Goal: Task Accomplishment & Management: Use online tool/utility

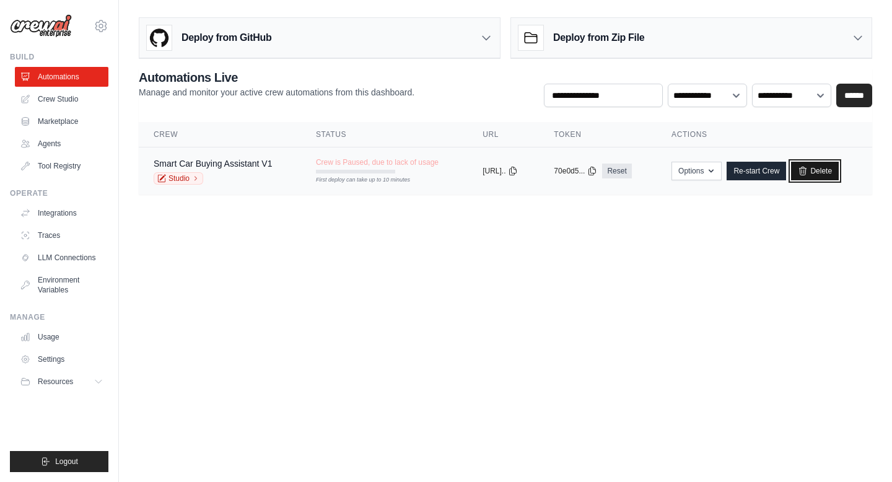
click at [825, 167] on link "Delete" at bounding box center [815, 171] width 48 height 19
click at [827, 169] on link "Delete" at bounding box center [815, 171] width 48 height 19
click at [567, 226] on body "sravanisravzz99@gmail.com Settings Build Automations Crew Studio" at bounding box center [446, 241] width 892 height 482
click at [55, 97] on link "Crew Studio" at bounding box center [63, 99] width 94 height 20
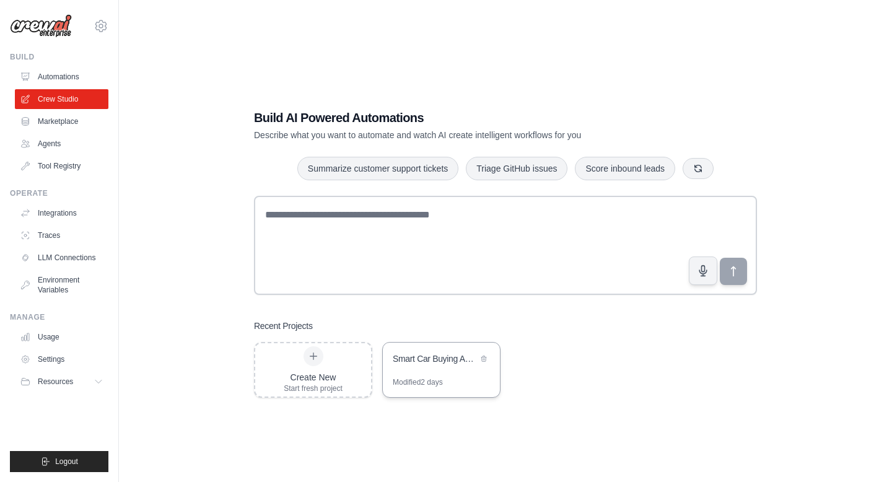
click at [445, 370] on div "Smart Car Buying Assistant" at bounding box center [441, 360] width 117 height 35
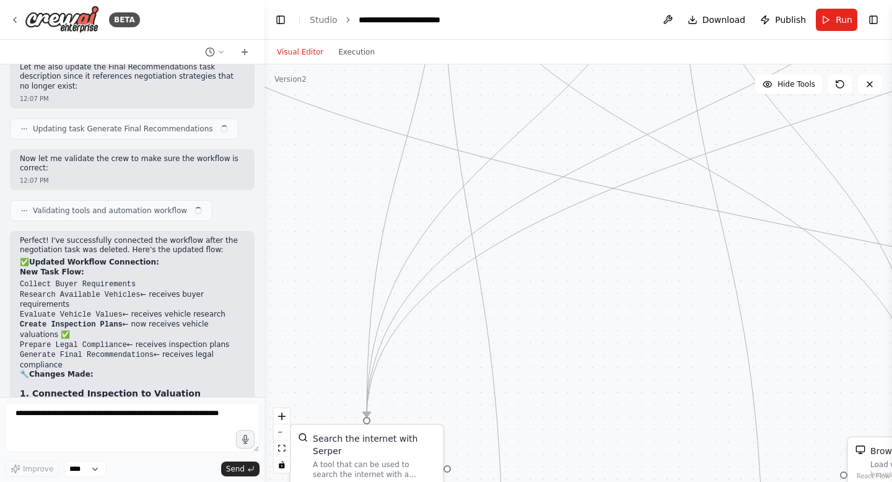
scroll to position [7180, 0]
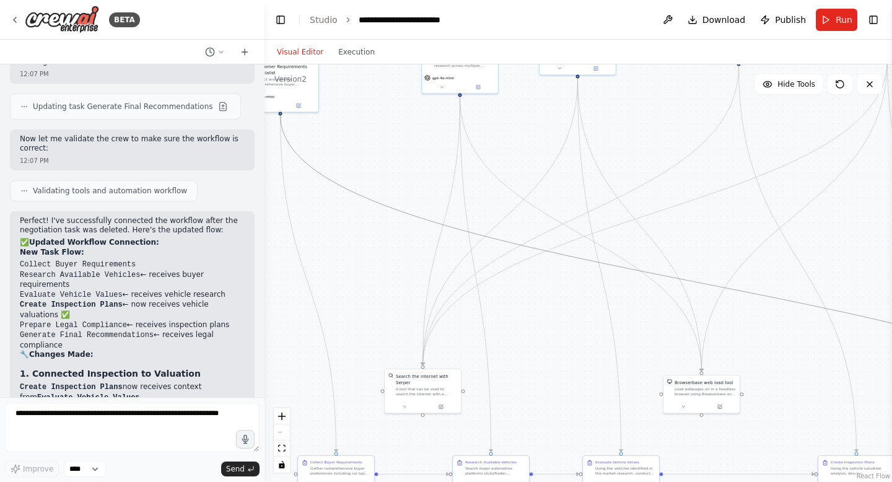
drag, startPoint x: 610, startPoint y: 265, endPoint x: 678, endPoint y: 274, distance: 68.2
click at [372, 189] on div ".deletable-edge-delete-btn { width: 20px; height: 20px; border: 0px solid #ffff…" at bounding box center [372, 189] width 0 height 0
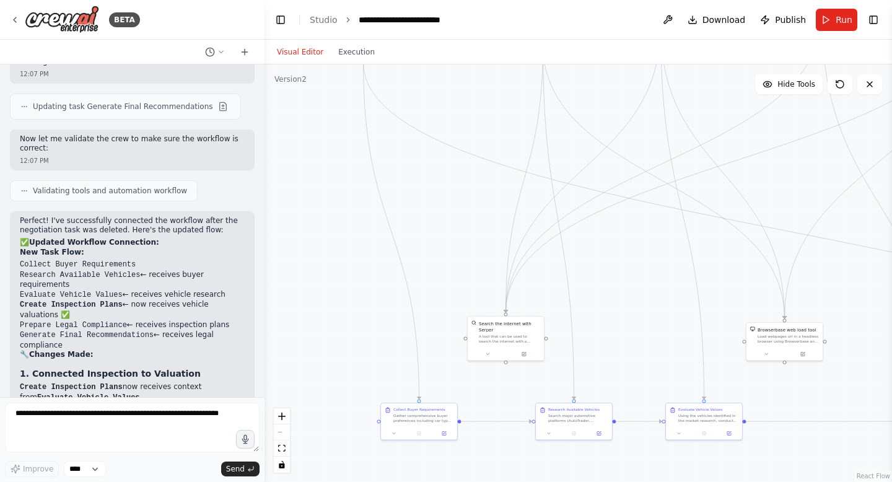
drag, startPoint x: 555, startPoint y: 306, endPoint x: 572, endPoint y: 265, distance: 44.8
click at [573, 265] on div ".deletable-edge-delete-btn { width: 20px; height: 20px; border: 0px solid #ffff…" at bounding box center [579, 273] width 628 height 418
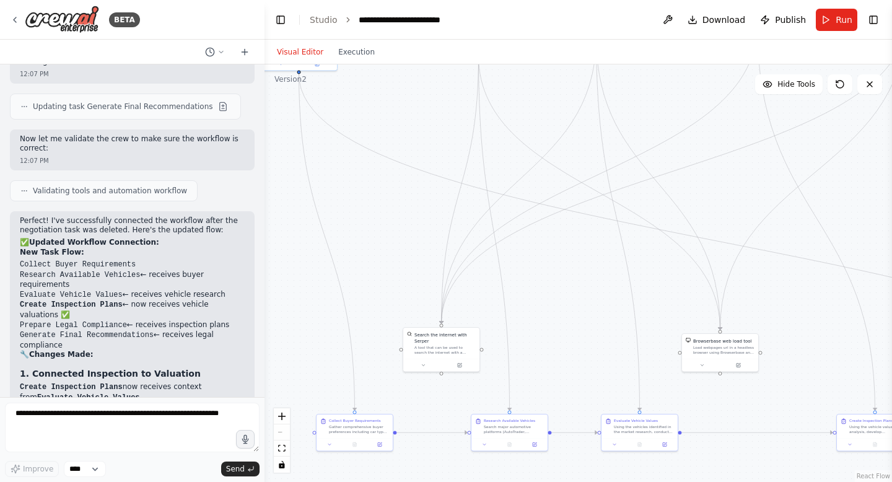
click at [278, 433] on div "React Flow controls" at bounding box center [282, 440] width 16 height 64
click at [439, 346] on div "A tool that can be used to search the internet with a search_query. Supports di…" at bounding box center [444, 349] width 61 height 10
click at [525, 329] on div ".deletable-edge-delete-btn { width: 20px; height: 20px; border: 0px solid #ffff…" at bounding box center [579, 273] width 628 height 418
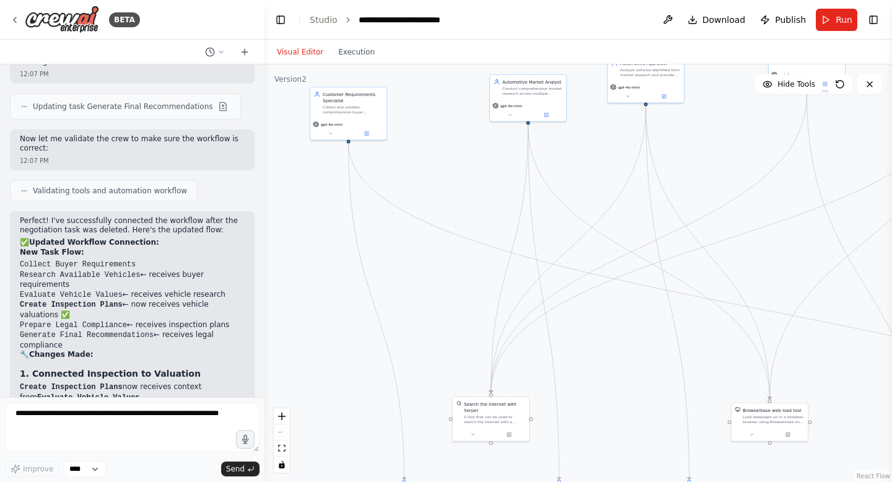
drag, startPoint x: 512, startPoint y: 341, endPoint x: 564, endPoint y: 351, distance: 52.9
click at [565, 351] on div ".deletable-edge-delete-btn { width: 20px; height: 20px; border: 0px solid #ffff…" at bounding box center [579, 273] width 628 height 418
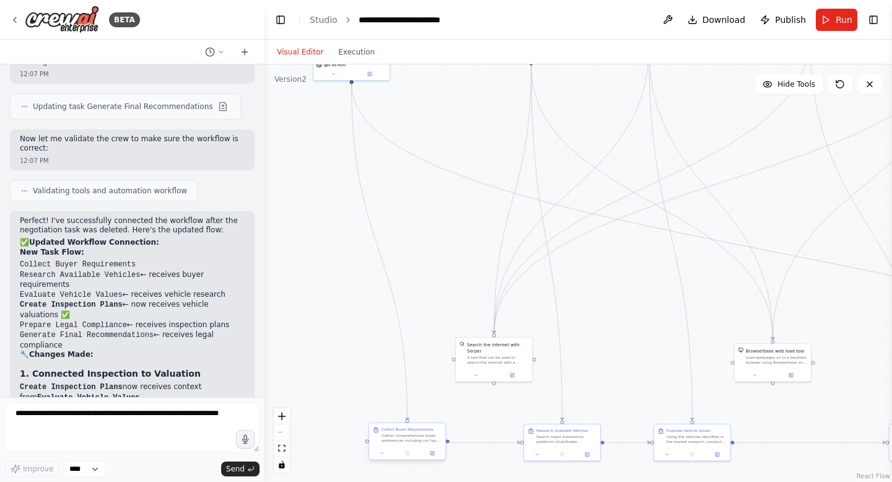
click at [396, 425] on div "Collect Buyer Requirements Gather comprehensive buyer preferences including car…" at bounding box center [407, 442] width 77 height 38
drag, startPoint x: 408, startPoint y: 448, endPoint x: 334, endPoint y: 242, distance: 218.5
click at [334, 242] on div at bounding box center [333, 248] width 76 height 13
drag, startPoint x: 494, startPoint y: 368, endPoint x: 476, endPoint y: 159, distance: 210.1
click at [476, 159] on div at bounding box center [475, 163] width 76 height 13
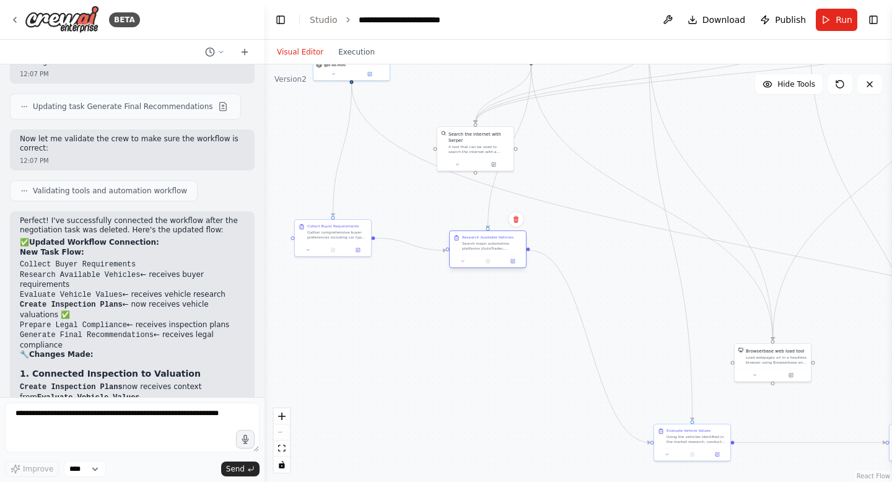
drag, startPoint x: 562, startPoint y: 427, endPoint x: 488, endPoint y: 234, distance: 206.9
click at [488, 235] on div "Research Available Vehicles" at bounding box center [487, 237] width 51 height 5
drag, startPoint x: 683, startPoint y: 440, endPoint x: 598, endPoint y: 252, distance: 206.8
click at [598, 252] on div "Using the vehicles identified in the market research, conduct detailed fair mar…" at bounding box center [610, 252] width 60 height 10
drag, startPoint x: 761, startPoint y: 363, endPoint x: 732, endPoint y: 175, distance: 190.6
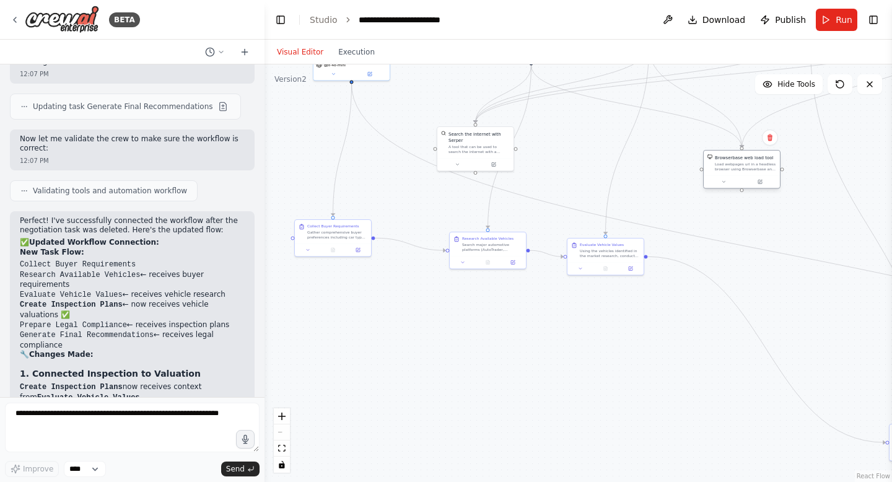
click at [732, 174] on div "Browserbase web load tool Load webpages url in a headless browser using Browser…" at bounding box center [742, 163] width 76 height 25
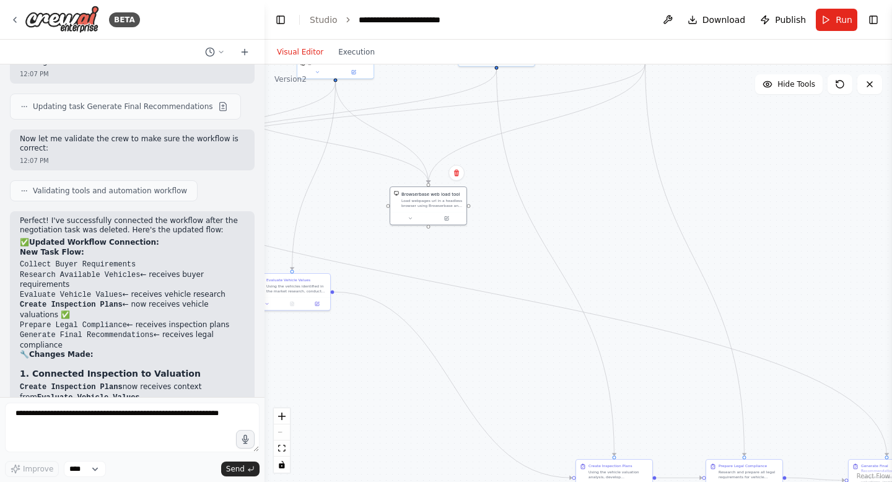
drag, startPoint x: 748, startPoint y: 331, endPoint x: 427, endPoint y: 359, distance: 322.1
click at [424, 361] on div ".deletable-edge-delete-btn { width: 20px; height: 20px; border: 0px solid #ffff…" at bounding box center [579, 273] width 628 height 418
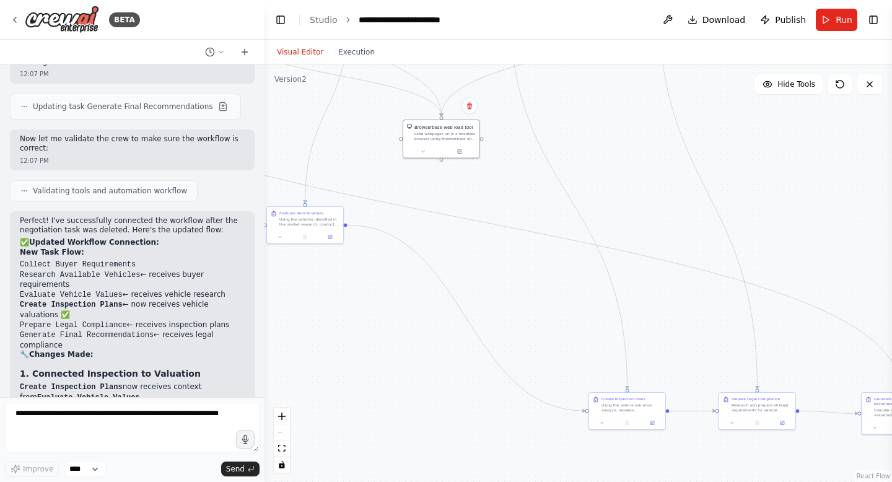
drag, startPoint x: 516, startPoint y: 418, endPoint x: 561, endPoint y: 265, distance: 159.0
click at [561, 265] on div ".deletable-edge-delete-btn { width: 20px; height: 20px; border: 0px solid #ffff…" at bounding box center [579, 273] width 628 height 418
drag, startPoint x: 641, startPoint y: 319, endPoint x: 465, endPoint y: 132, distance: 256.8
click at [465, 132] on div "Using the vehicle valuation analysis, develop comprehensive inspection and test…" at bounding box center [474, 130] width 60 height 10
drag, startPoint x: 764, startPoint y: 320, endPoint x: 643, endPoint y: 193, distance: 175.7
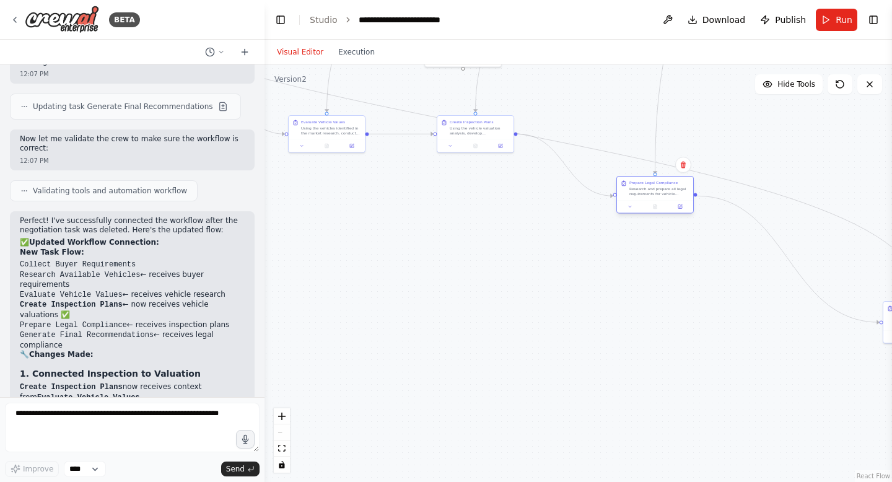
click at [643, 193] on div "Prepare Legal Compliance Research and prepare all legal requirements for vehicl…" at bounding box center [655, 189] width 76 height 24
drag, startPoint x: 643, startPoint y: 194, endPoint x: 631, endPoint y: 134, distance: 61.4
click at [630, 134] on div "Research and prepare all legal requirements for vehicle purchase and registrati…" at bounding box center [647, 130] width 60 height 10
drag, startPoint x: 683, startPoint y: 312, endPoint x: 343, endPoint y: 351, distance: 343.0
click at [343, 351] on div ".deletable-edge-delete-btn { width: 20px; height: 20px; border: 0px solid #ffff…" at bounding box center [579, 273] width 628 height 418
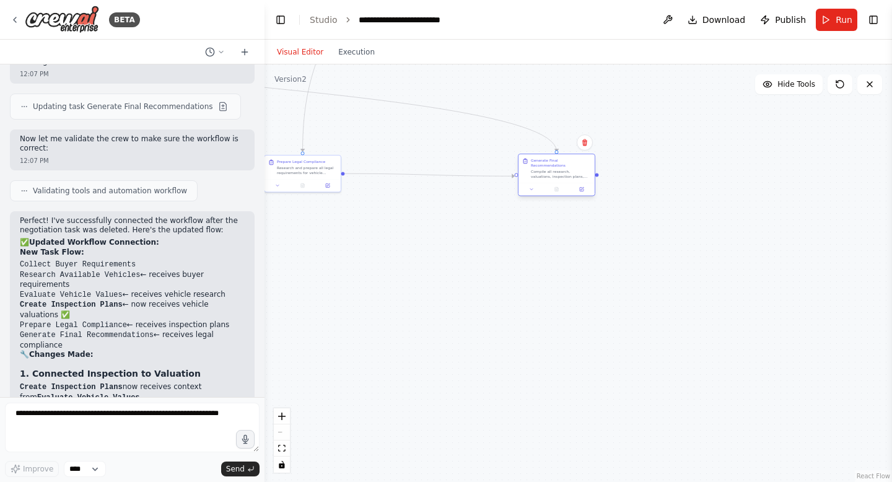
drag, startPoint x: 567, startPoint y: 360, endPoint x: 545, endPoint y: 173, distance: 188.4
click at [545, 173] on div "Compile all research, valuations, inspection plans, and legal requirements into…" at bounding box center [561, 174] width 60 height 10
drag, startPoint x: 517, startPoint y: 348, endPoint x: 814, endPoint y: 393, distance: 300.7
click at [814, 393] on div ".deletable-edge-delete-btn { width: 20px; height: 20px; border: 0px solid #ffff…" at bounding box center [579, 273] width 628 height 418
drag, startPoint x: 522, startPoint y: 387, endPoint x: 867, endPoint y: 382, distance: 345.1
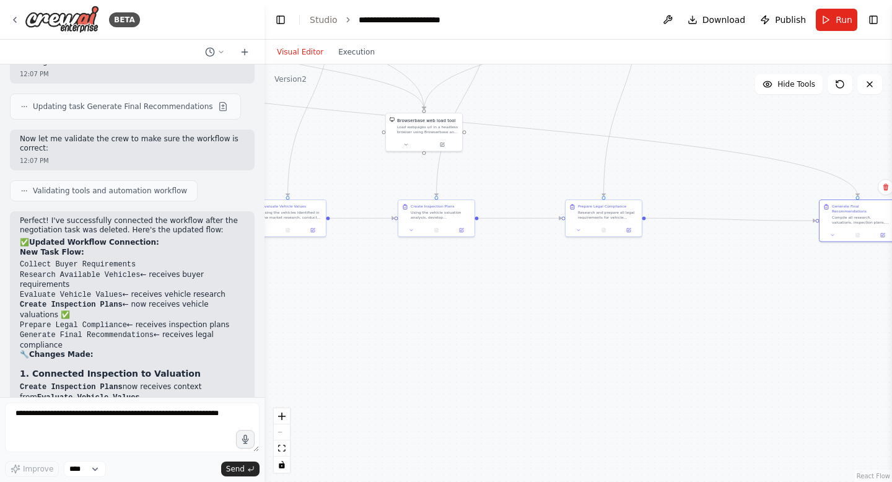
click at [867, 385] on div ".deletable-edge-delete-btn { width: 20px; height: 20px; border: 0px solid #ffff…" at bounding box center [579, 273] width 628 height 418
drag, startPoint x: 693, startPoint y: 293, endPoint x: 884, endPoint y: 338, distance: 196.7
click at [889, 342] on div "BETA CrewAI Smart Car Buying Assistant - Implementation Prompt Project Overview…" at bounding box center [446, 241] width 892 height 482
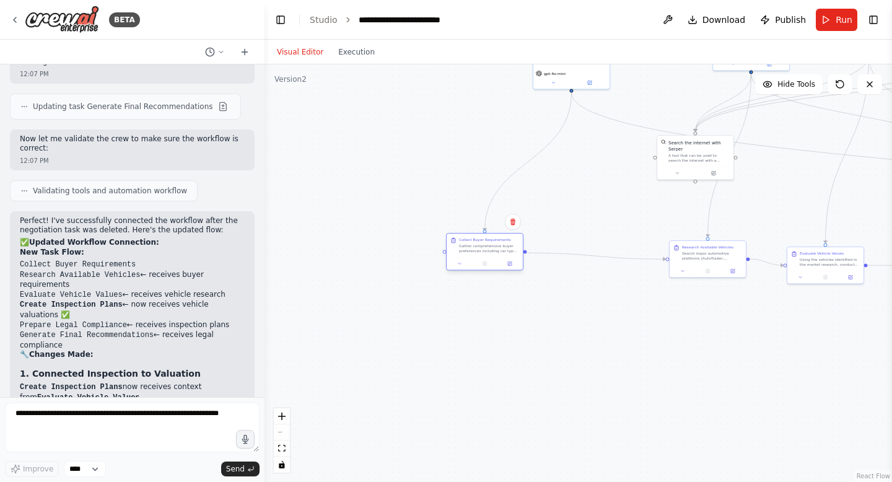
drag, startPoint x: 538, startPoint y: 240, endPoint x: 469, endPoint y: 248, distance: 69.2
click at [469, 247] on div "Gather comprehensive buyer preferences including car type (sedan, SUV, truck, e…" at bounding box center [489, 248] width 60 height 10
click at [543, 346] on div ".deletable-edge-delete-btn { width: 20px; height: 20px; border: 0px solid #ffff…" at bounding box center [579, 273] width 628 height 418
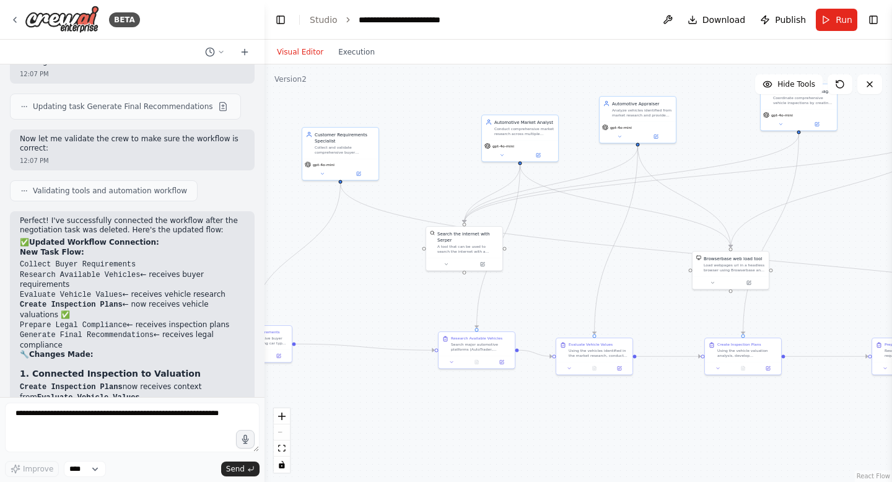
drag, startPoint x: 359, startPoint y: 189, endPoint x: 124, endPoint y: 279, distance: 251.6
click at [125, 279] on div "BETA CrewAI Smart Car Buying Assistant - Implementation Prompt Project Overview…" at bounding box center [446, 241] width 892 height 482
drag, startPoint x: 521, startPoint y: 151, endPoint x: 463, endPoint y: 169, distance: 61.1
click at [463, 169] on button at bounding box center [479, 172] width 35 height 7
drag, startPoint x: 648, startPoint y: 121, endPoint x: 636, endPoint y: 157, distance: 38.4
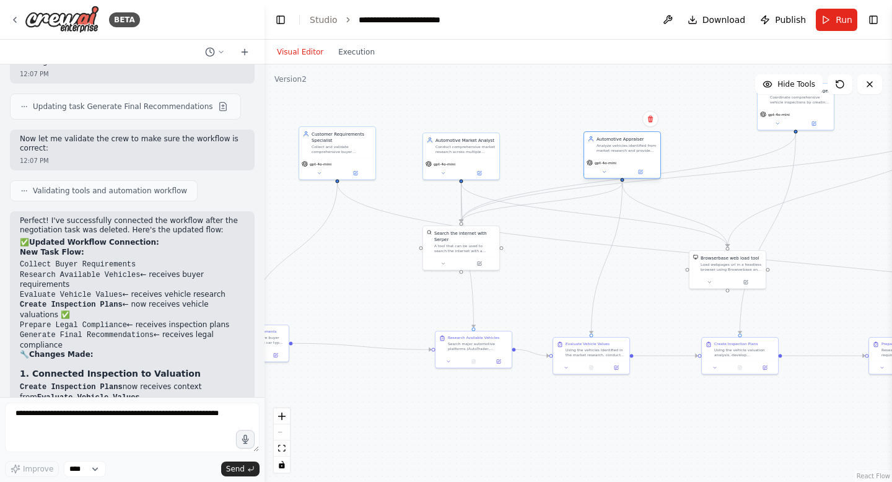
click at [636, 157] on div "gpt-4o-mini" at bounding box center [622, 168] width 76 height 22
drag, startPoint x: 799, startPoint y: 116, endPoint x: 748, endPoint y: 160, distance: 67.6
click at [749, 160] on div "gpt-4o-mini" at bounding box center [746, 162] width 76 height 22
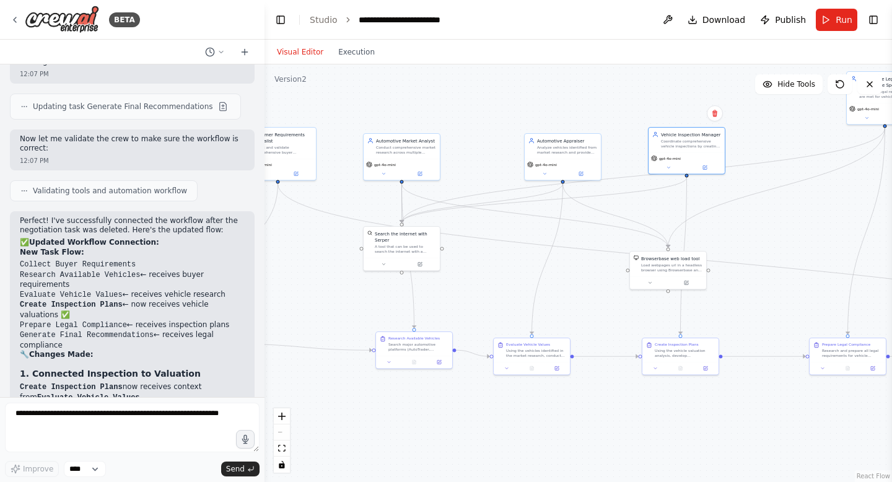
drag, startPoint x: 628, startPoint y: 242, endPoint x: 559, endPoint y: 242, distance: 68.8
click at [559, 242] on div ".deletable-edge-delete-btn { width: 20px; height: 20px; border: 0px solid #ffff…" at bounding box center [579, 273] width 628 height 418
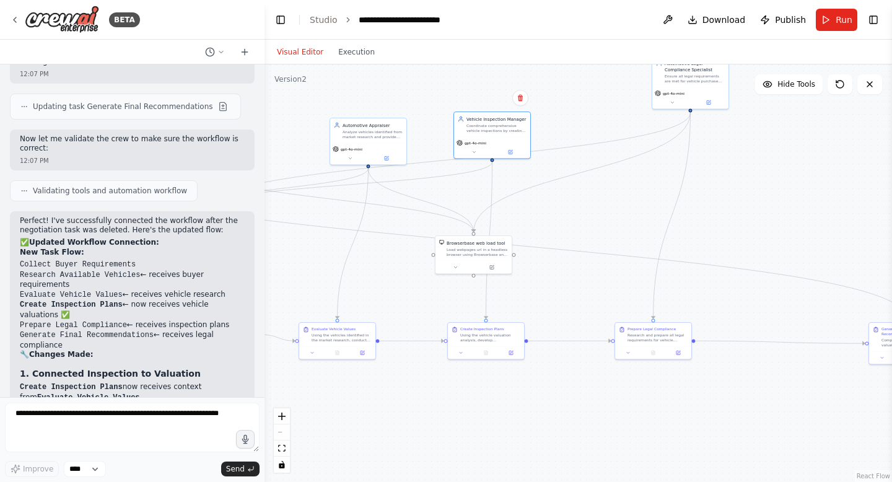
drag, startPoint x: 511, startPoint y: 273, endPoint x: 323, endPoint y: 256, distance: 188.5
click at [323, 256] on div ".deletable-edge-delete-btn { width: 20px; height: 20px; border: 0px solid #ffff…" at bounding box center [579, 273] width 628 height 418
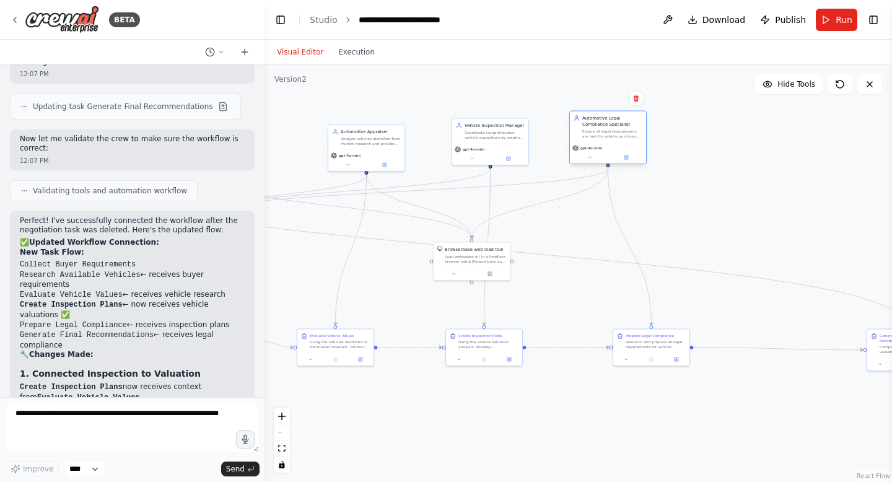
drag, startPoint x: 688, startPoint y: 76, endPoint x: 606, endPoint y: 134, distance: 99.9
click at [606, 134] on div "Ensure all legal requirements are met for vehicle purchase and registration by …" at bounding box center [612, 134] width 60 height 10
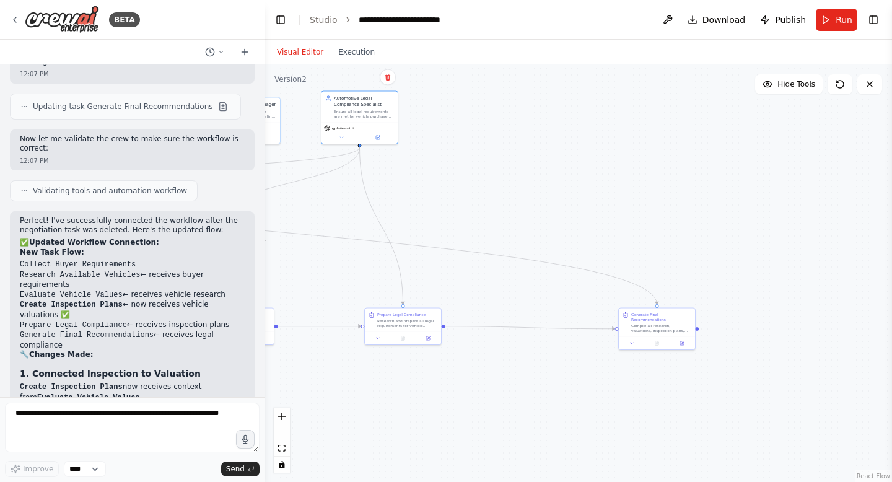
drag, startPoint x: 701, startPoint y: 248, endPoint x: 453, endPoint y: 227, distance: 249.3
click at [453, 227] on div ".deletable-edge-delete-btn { width: 20px; height: 20px; border: 0px solid #ffff…" at bounding box center [579, 273] width 628 height 418
drag, startPoint x: 654, startPoint y: 322, endPoint x: 519, endPoint y: 317, distance: 134.5
click at [519, 317] on div "Compile all research, valuations, inspection plans, and legal requirements into…" at bounding box center [525, 321] width 60 height 10
click at [534, 323] on div "Compile all research, valuations, inspection plans, and legal requirements into…" at bounding box center [531, 327] width 60 height 10
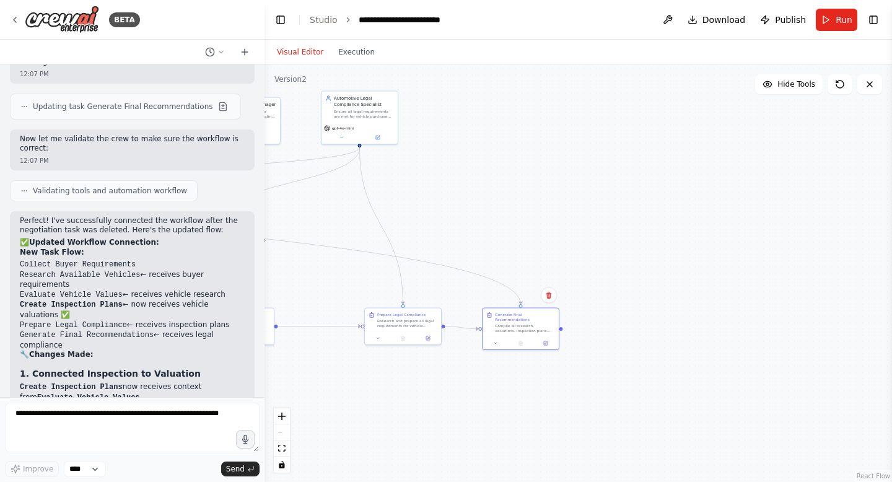
click at [611, 248] on div ".deletable-edge-delete-btn { width: 20px; height: 20px; border: 0px solid #ffff…" at bounding box center [579, 273] width 628 height 418
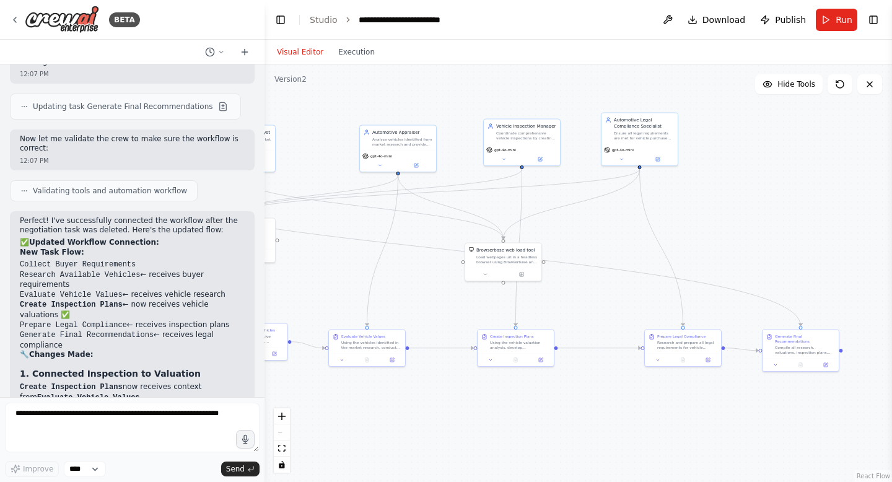
drag, startPoint x: 611, startPoint y: 248, endPoint x: 891, endPoint y: 261, distance: 280.3
click at [891, 263] on div "BETA CrewAI Smart Car Buying Assistant - Implementation Prompt Project Overview…" at bounding box center [446, 241] width 892 height 482
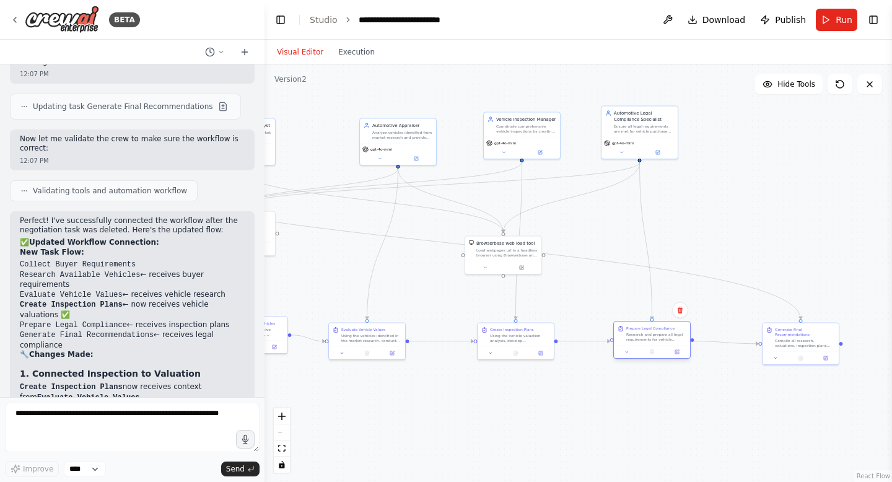
drag, startPoint x: 688, startPoint y: 342, endPoint x: 655, endPoint y: 343, distance: 32.8
click at [655, 343] on div "Prepare Legal Compliance Research and prepare all legal requirements for vehicl…" at bounding box center [652, 334] width 76 height 24
click at [804, 338] on div "Compile all research, valuations, inspection plans, and legal requirements into…" at bounding box center [799, 342] width 60 height 10
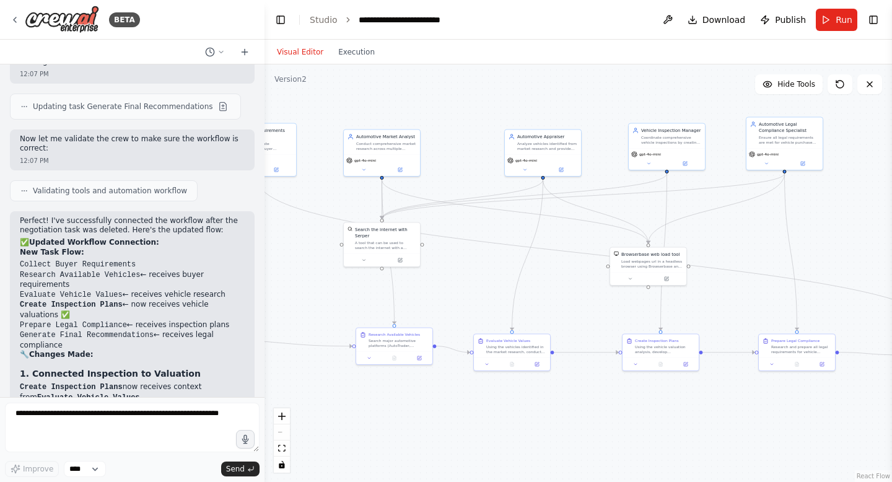
drag, startPoint x: 631, startPoint y: 394, endPoint x: 799, endPoint y: 398, distance: 167.9
click at [800, 400] on div ".deletable-edge-delete-btn { width: 20px; height: 20px; border: 0px solid #ffff…" at bounding box center [579, 273] width 628 height 418
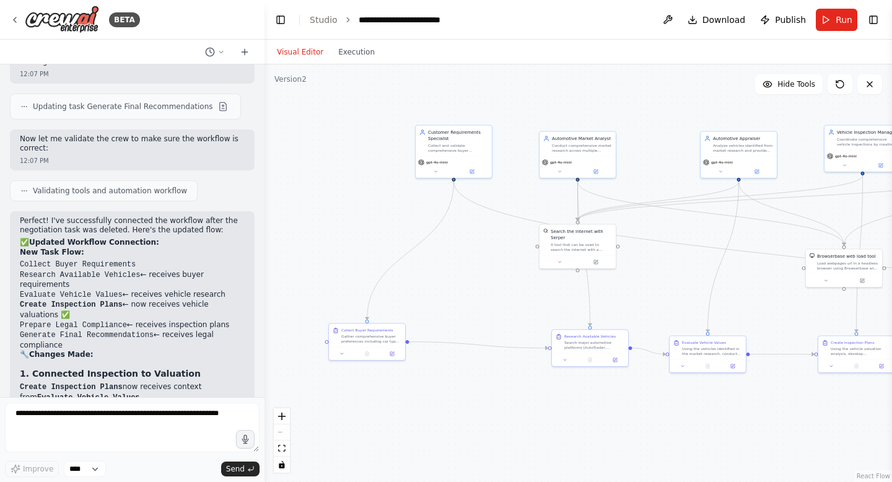
drag, startPoint x: 406, startPoint y: 401, endPoint x: 577, endPoint y: 395, distance: 171.7
click at [579, 396] on div ".deletable-edge-delete-btn { width: 20px; height: 20px; border: 0px solid #ffff…" at bounding box center [579, 273] width 628 height 418
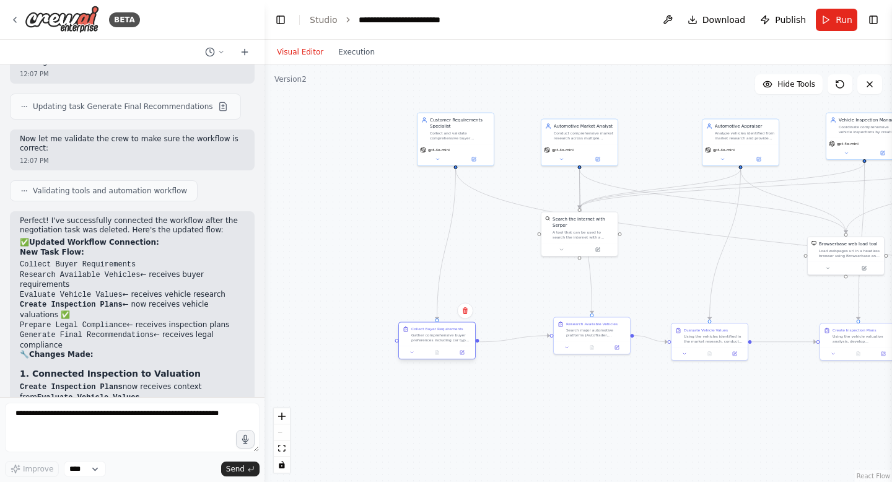
drag, startPoint x: 369, startPoint y: 328, endPoint x: 434, endPoint y: 333, distance: 65.2
click at [434, 334] on div "Gather comprehensive buyer preferences including car type (sedan, SUV, truck, e…" at bounding box center [441, 338] width 60 height 10
drag
click at [719, 336] on div "Using the vehicles identified in the market research, conduct detailed fair mar…" at bounding box center [720, 338] width 60 height 10
click at [660, 364] on div ".deletable-edge-delete-btn { width: 20px; height: 20px; border: 0px solid #ffff…" at bounding box center [579, 273] width 628 height 418
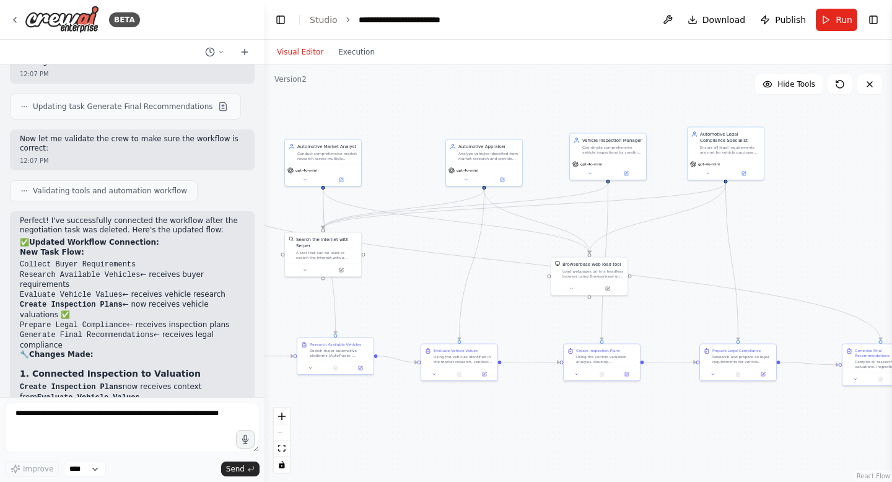
drag, startPoint x: 486, startPoint y: 215, endPoint x: 226, endPoint y: 235, distance: 260.9
click at [227, 235] on div "BETA CrewAI Smart Car Buying Assistant - Implementation Prompt Project Overview…" at bounding box center [446, 241] width 892 height 482
click at [545, 251] on div "BETA CrewAI Smart Car Buying Assistant - Implementation Prompt Project Overview…" at bounding box center [446, 241] width 892 height 482
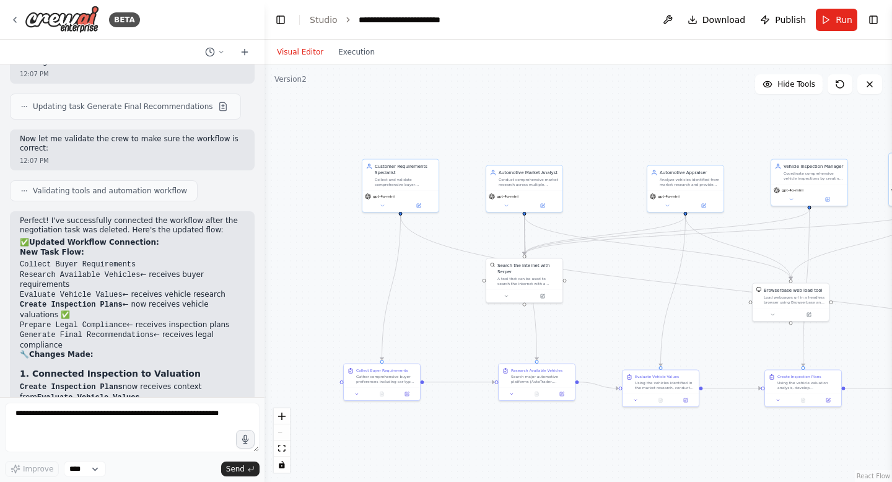
click at [724, 247] on div ".deletable-edge-delete-btn { width: 20px; height: 20px; border: 0px solid #ffff…" at bounding box center [579, 273] width 628 height 418
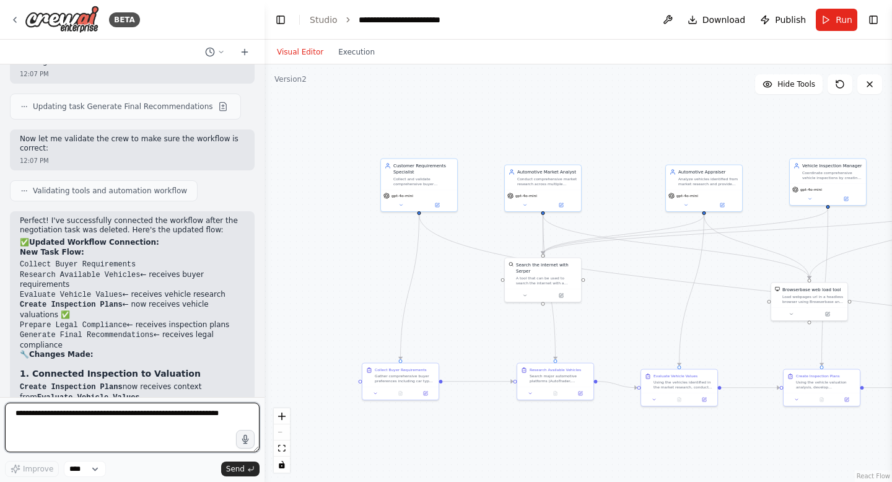
click at [111, 421] on textarea at bounding box center [132, 428] width 255 height 50
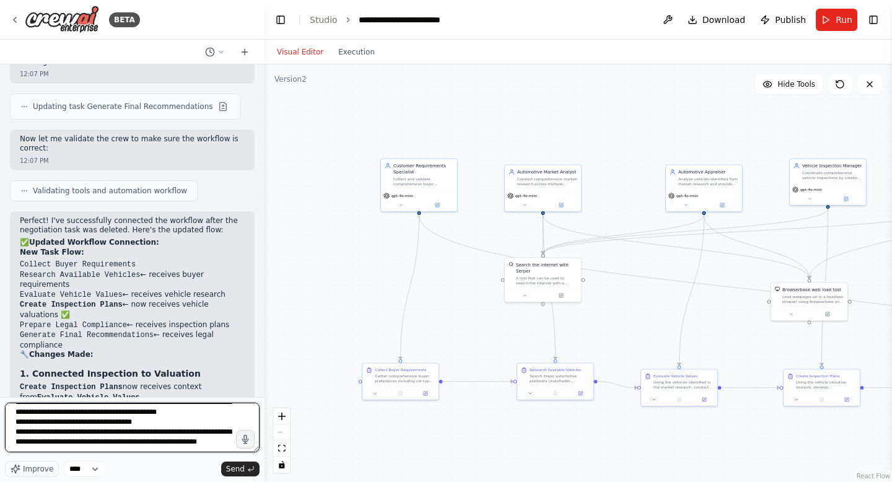
scroll to position [25, 0]
click at [42, 451] on textarea "**********" at bounding box center [132, 428] width 255 height 50
click at [141, 449] on textarea "**********" at bounding box center [132, 428] width 255 height 50
click at [198, 446] on textarea "**********" at bounding box center [132, 428] width 255 height 50
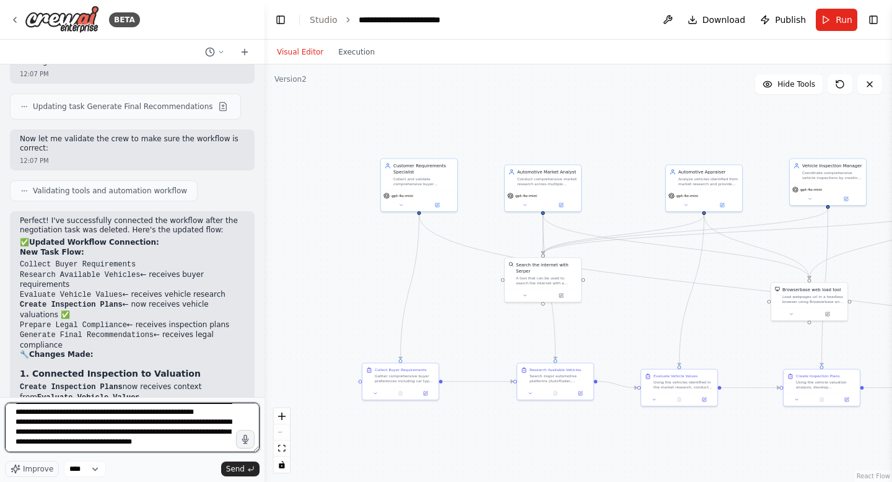
type textarea "**********"
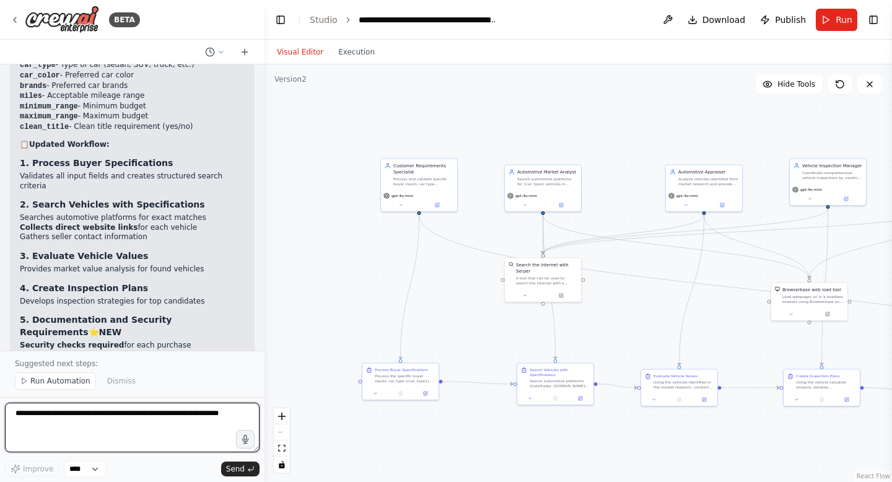
scroll to position [8629, 0]
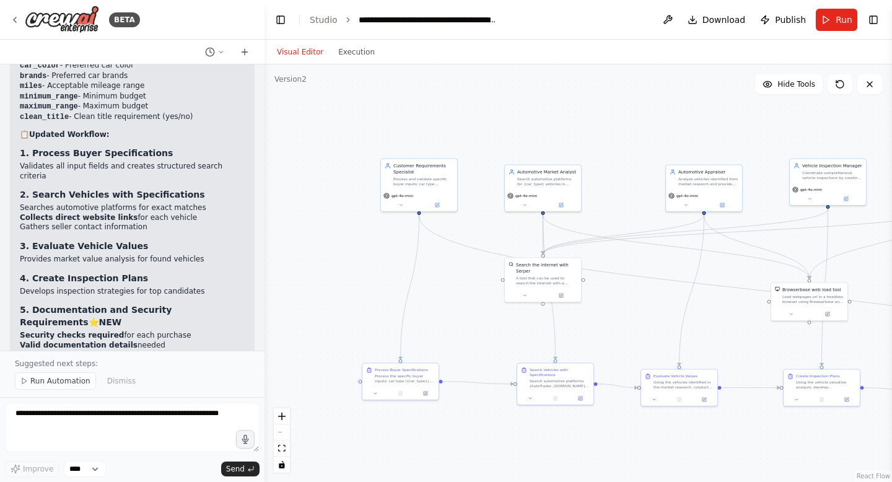
drag, startPoint x: 33, startPoint y: 211, endPoint x: 110, endPoint y: 237, distance: 81.1
click at [42, 375] on button "Run Automation" at bounding box center [55, 380] width 81 height 17
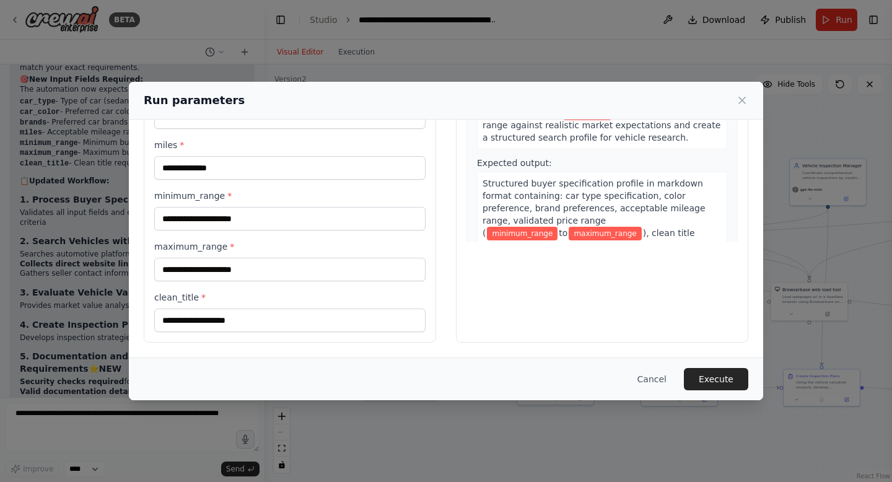
scroll to position [0, 0]
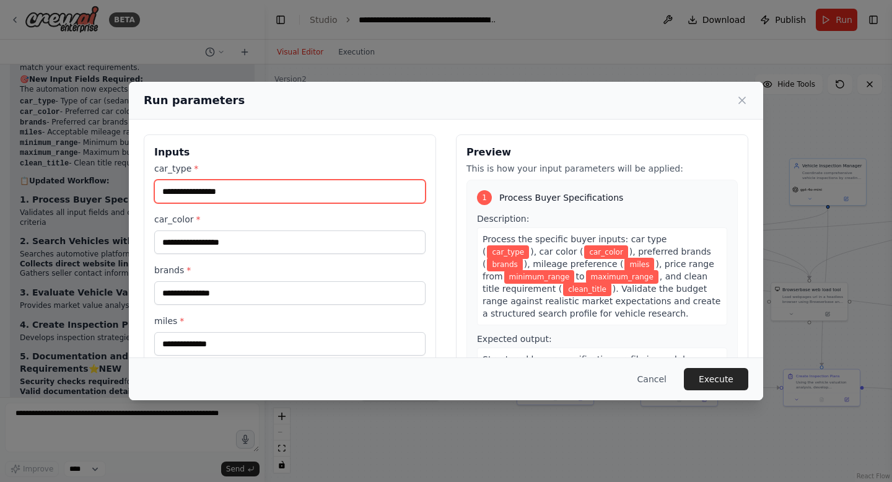
click at [251, 190] on input "car_type *" at bounding box center [289, 192] width 271 height 24
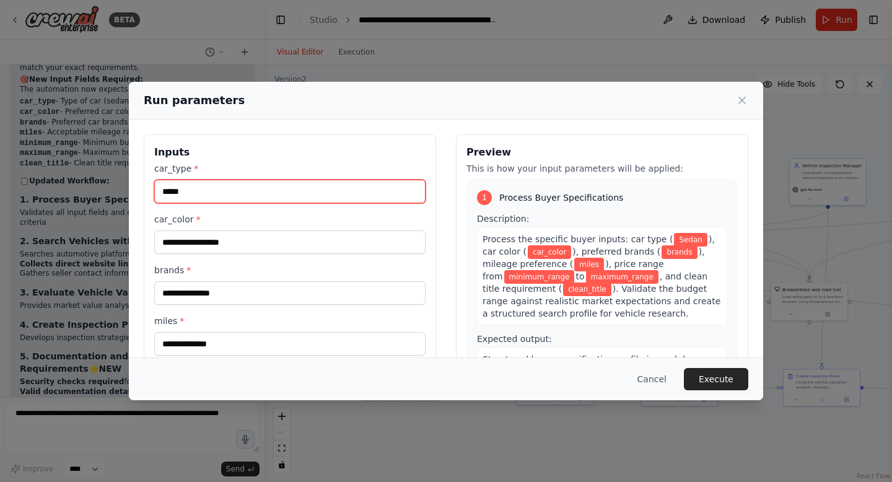
type input "*****"
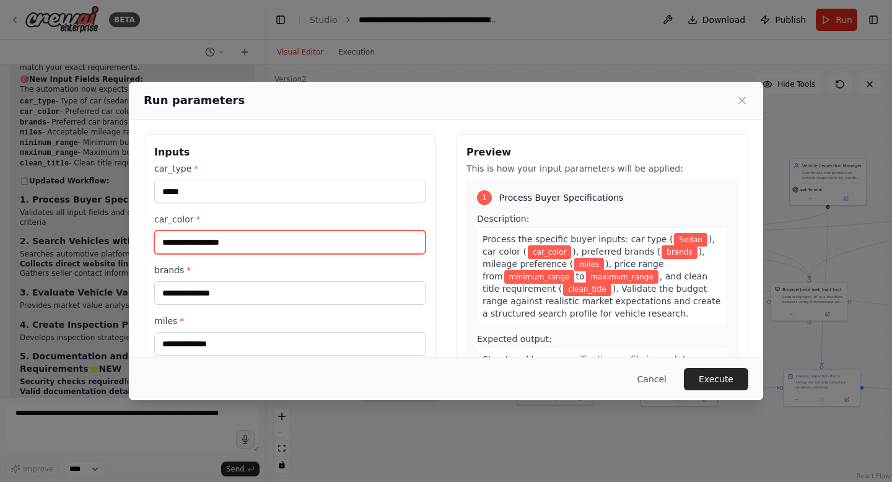
click at [235, 243] on input "car_color *" at bounding box center [289, 242] width 271 height 24
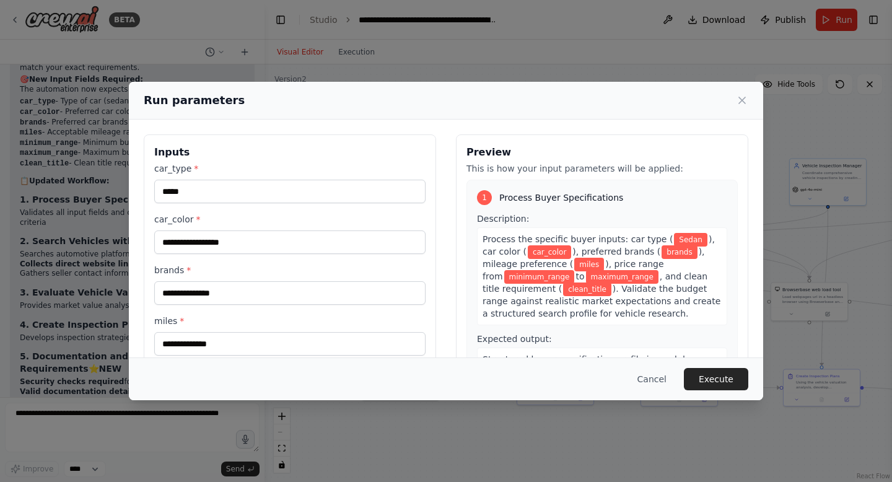
click at [733, 92] on div "Run parameters" at bounding box center [446, 100] width 605 height 17
click at [742, 100] on icon at bounding box center [742, 100] width 6 height 6
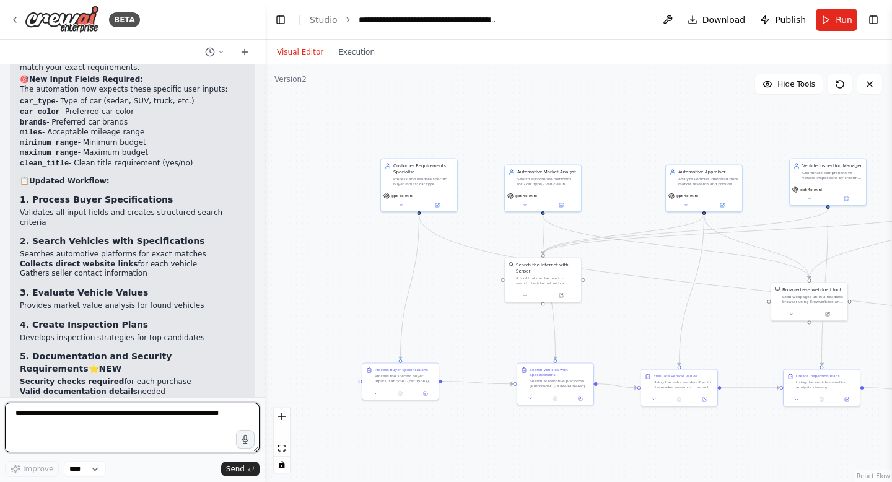
click at [74, 424] on textarea at bounding box center [132, 428] width 255 height 50
type textarea "**********"
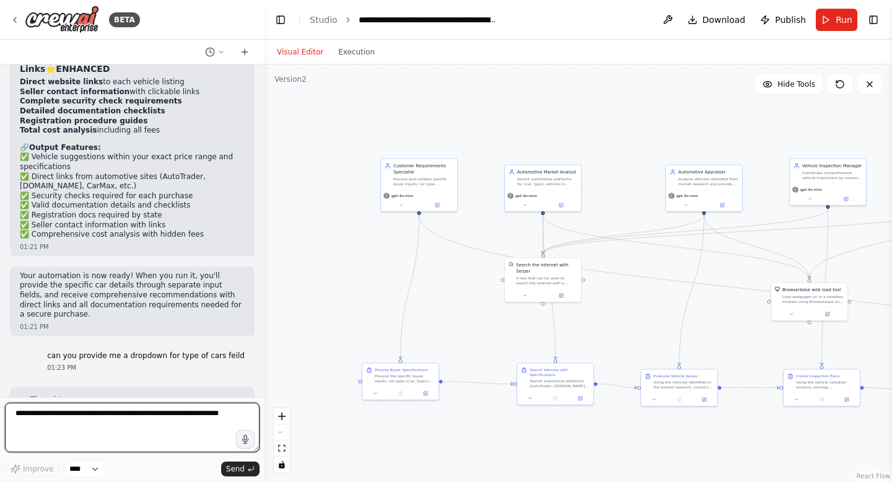
scroll to position [8992, 0]
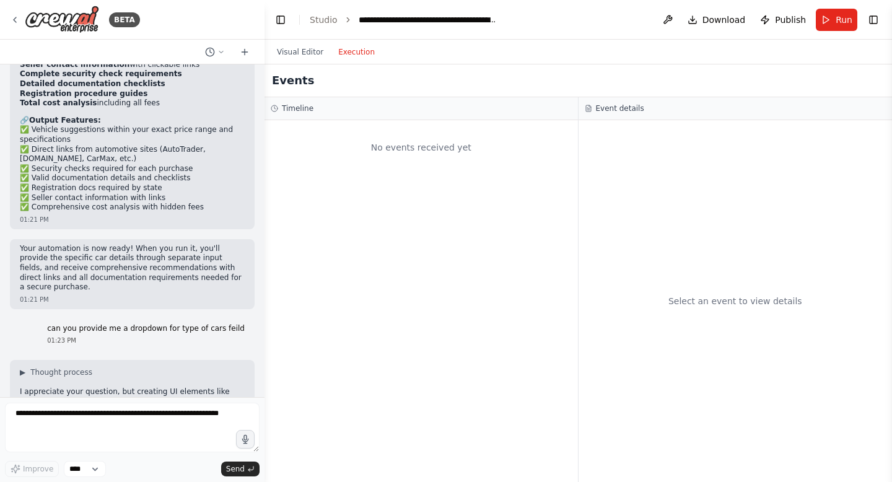
click at [351, 53] on button "Execution" at bounding box center [356, 52] width 51 height 15
click at [288, 53] on button "Visual Editor" at bounding box center [299, 52] width 61 height 15
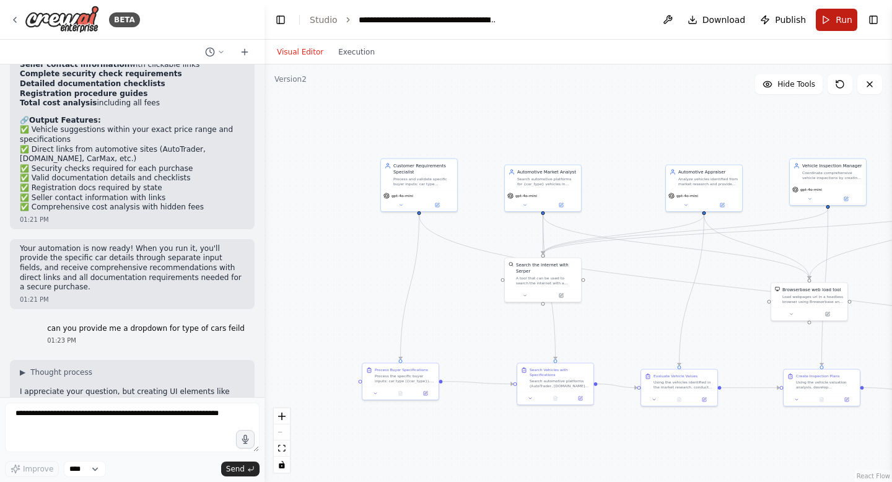
click at [834, 15] on button "Run" at bounding box center [837, 20] width 42 height 22
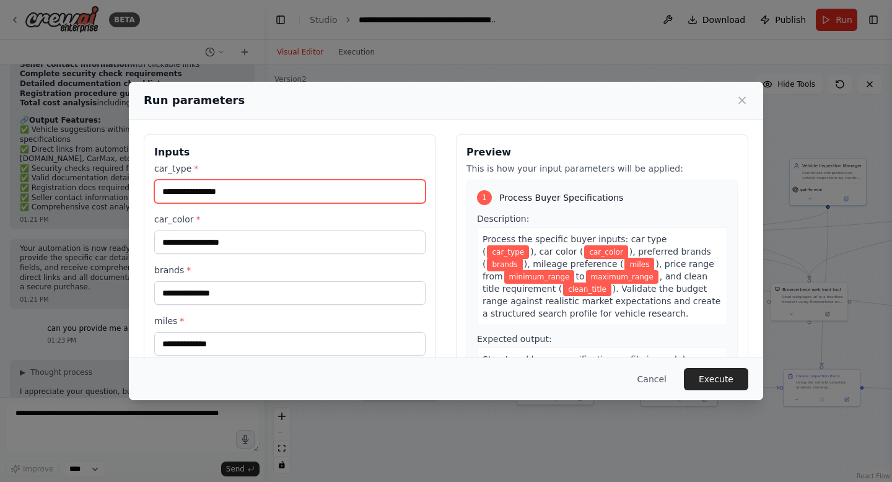
click at [218, 184] on input "car_type *" at bounding box center [289, 192] width 271 height 24
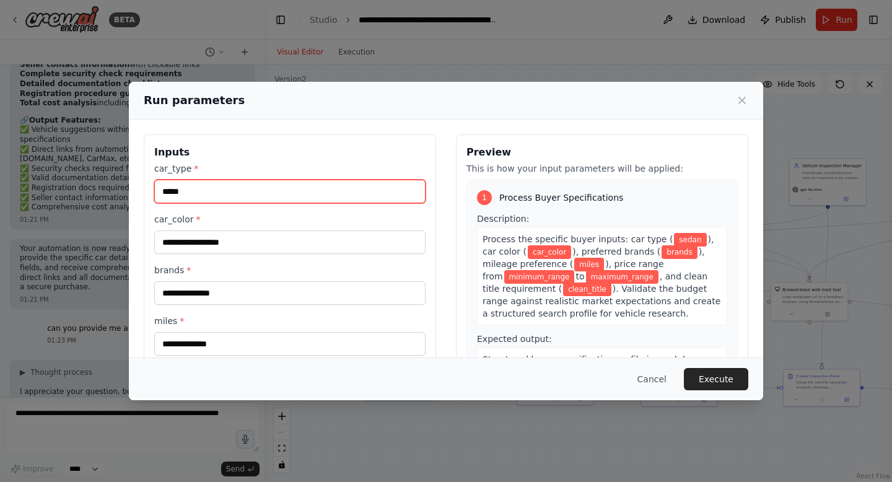
type input "*****"
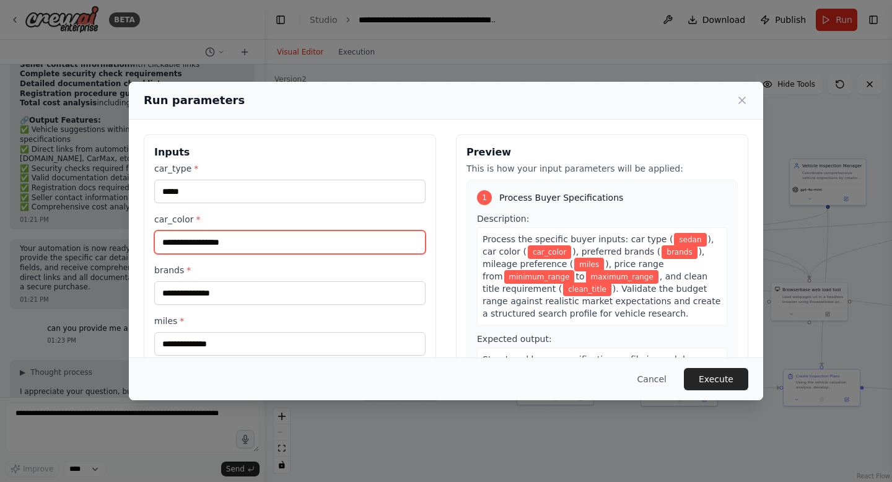
click at [178, 245] on input "car_color *" at bounding box center [289, 242] width 271 height 24
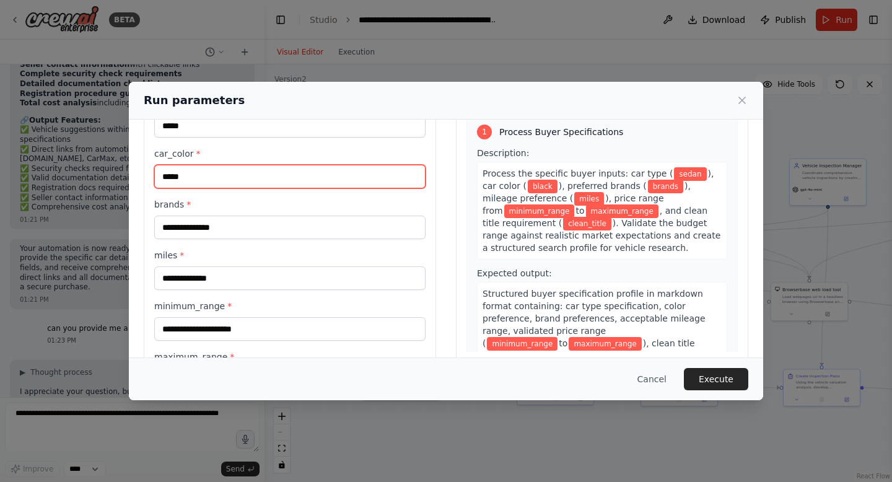
type input "*****"
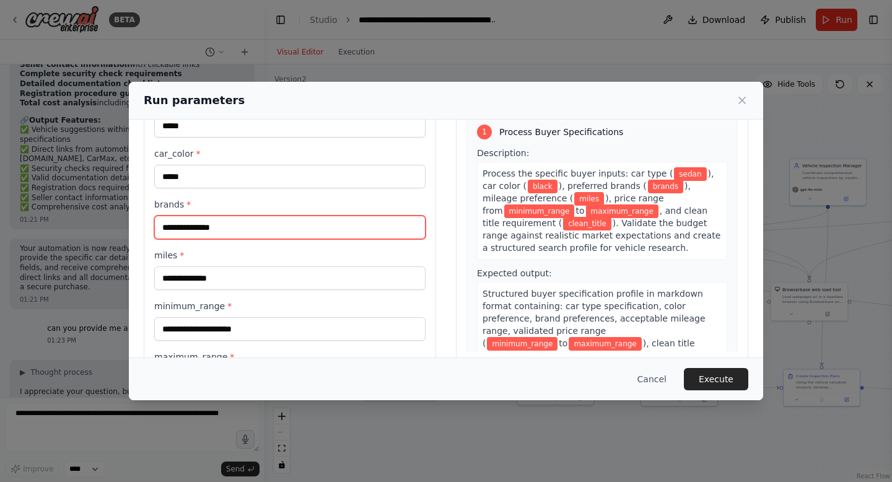
click at [195, 221] on input "brands *" at bounding box center [289, 228] width 271 height 24
type input "**********"
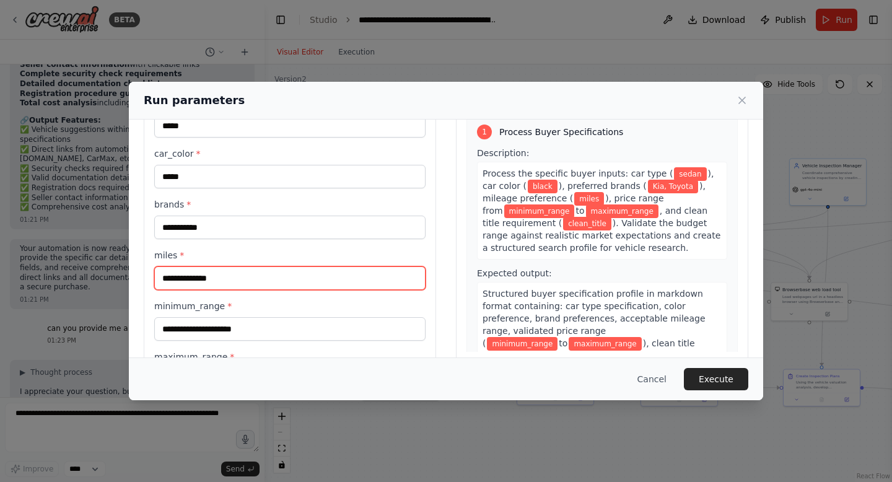
click at [192, 276] on input "miles *" at bounding box center [289, 278] width 271 height 24
click at [172, 276] on input "*****" at bounding box center [289, 278] width 271 height 24
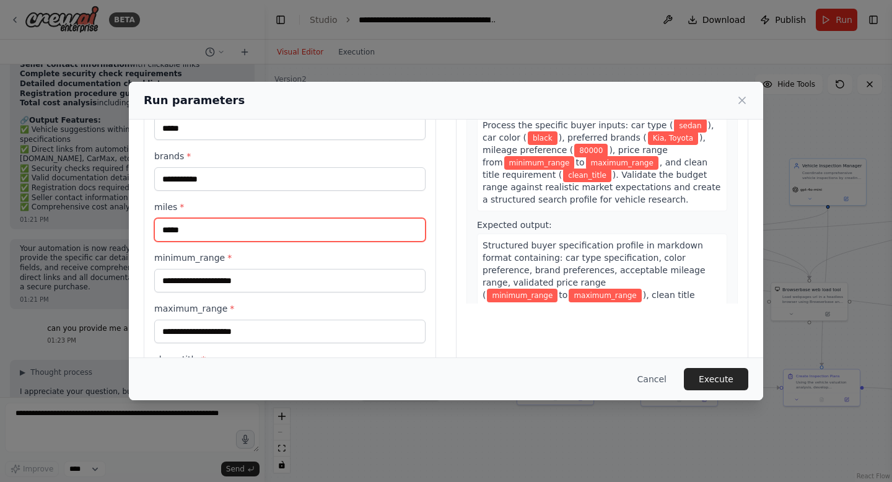
scroll to position [117, 0]
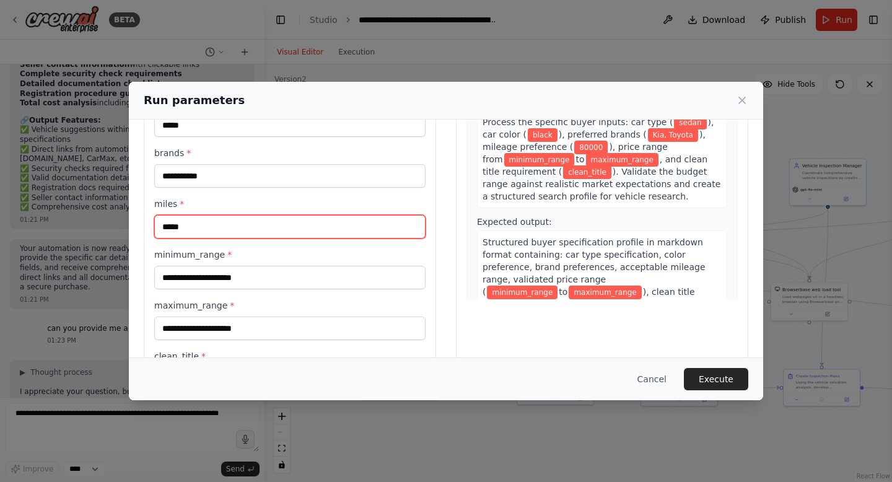
type input "*****"
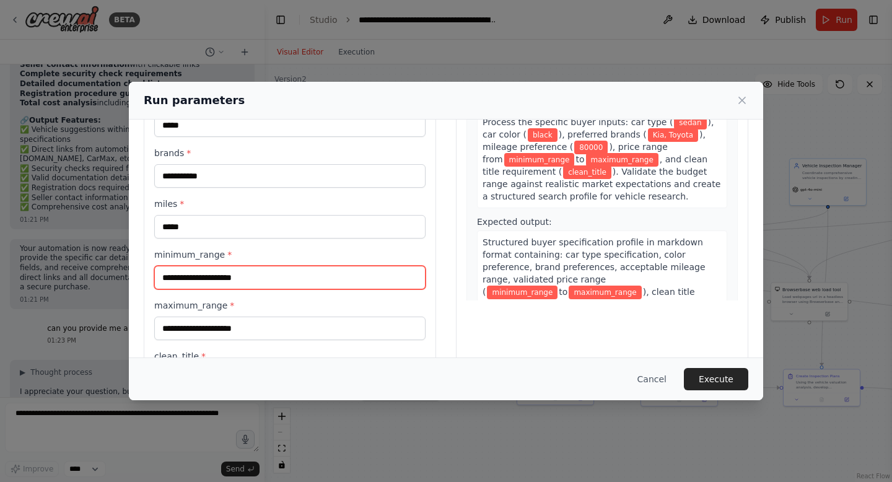
click at [192, 285] on input "minimum_range *" at bounding box center [289, 278] width 271 height 24
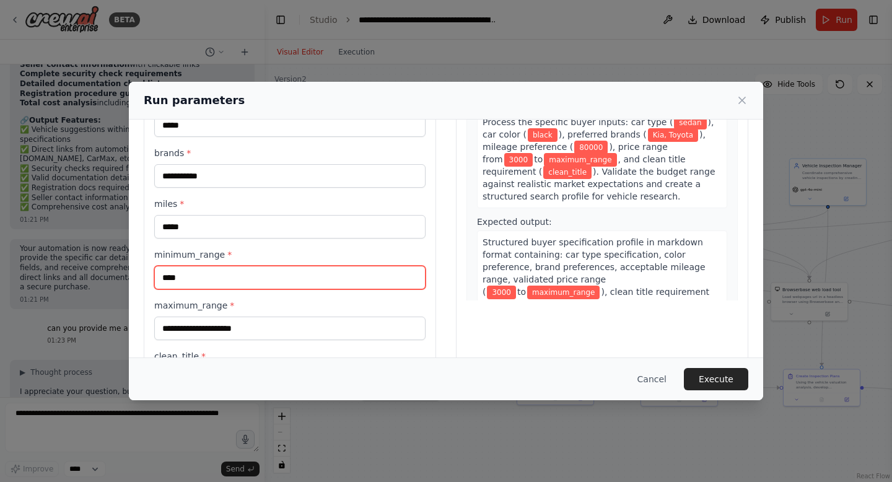
type input "****"
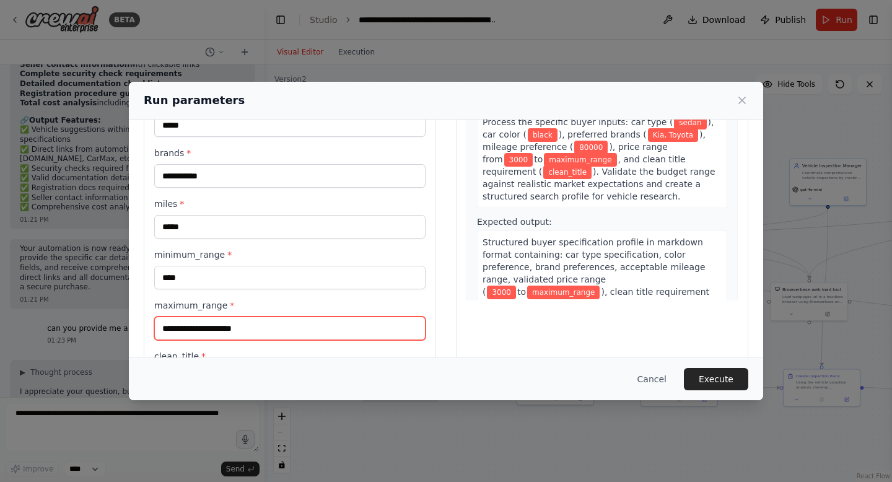
click at [199, 323] on input "maximum_range *" at bounding box center [289, 329] width 271 height 24
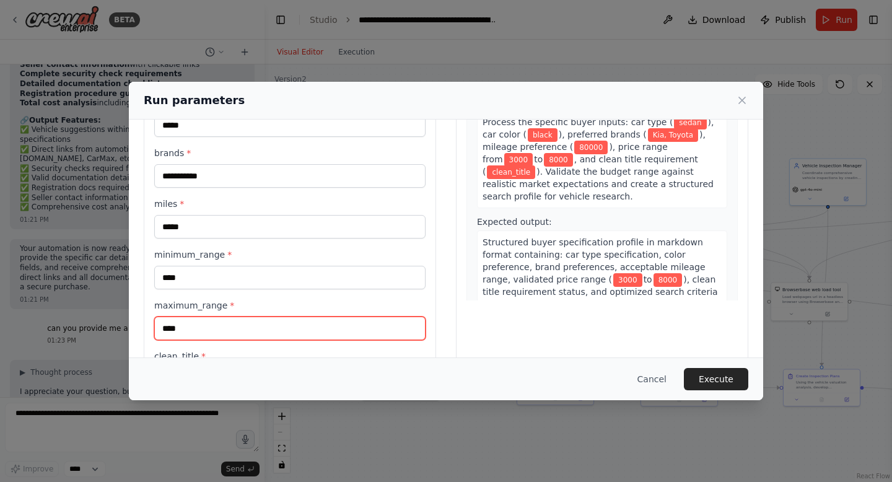
scroll to position [176, 0]
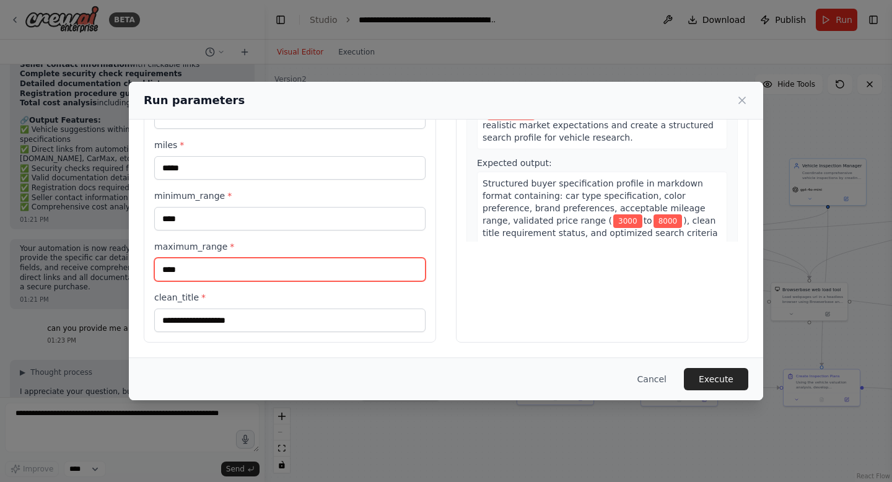
type input "****"
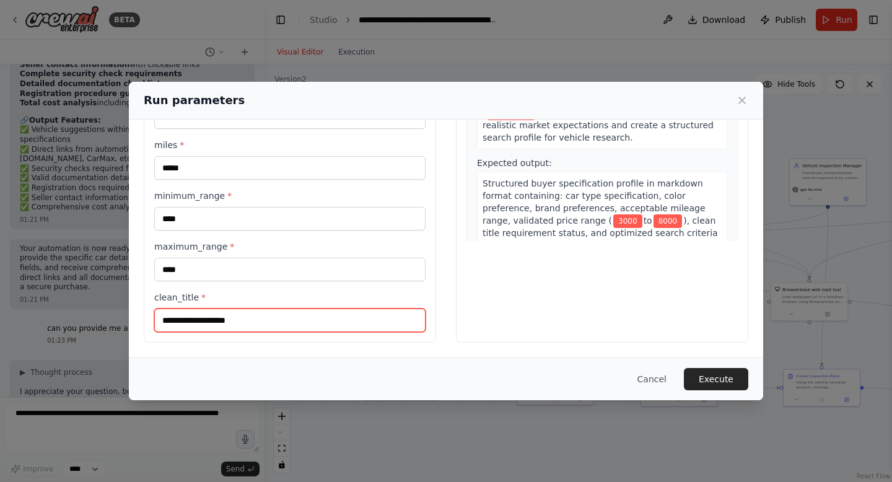
click at [173, 318] on input "clean_title *" at bounding box center [289, 321] width 271 height 24
type input "***"
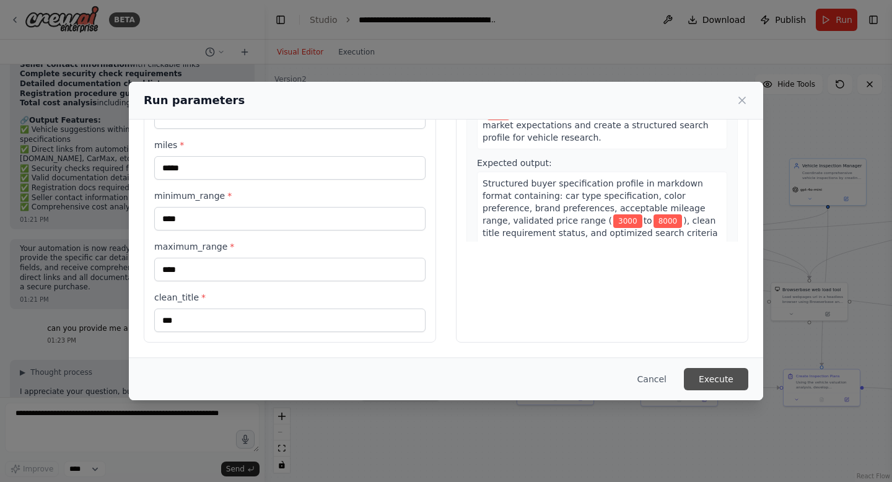
click at [732, 386] on button "Execute" at bounding box center [716, 379] width 64 height 22
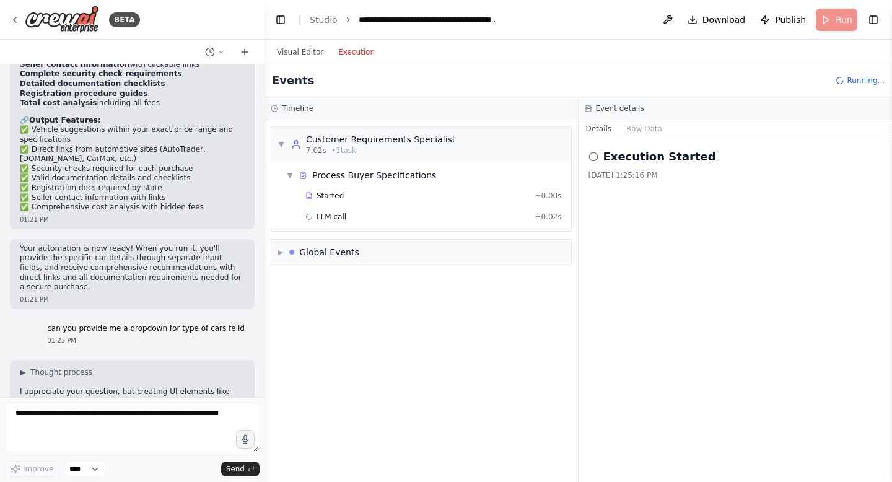
click at [357, 58] on button "Execution" at bounding box center [356, 52] width 51 height 15
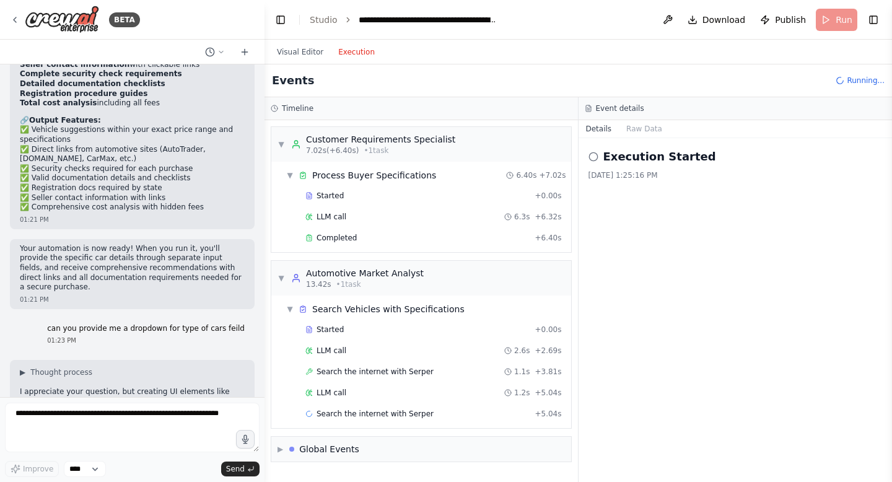
scroll to position [15, 0]
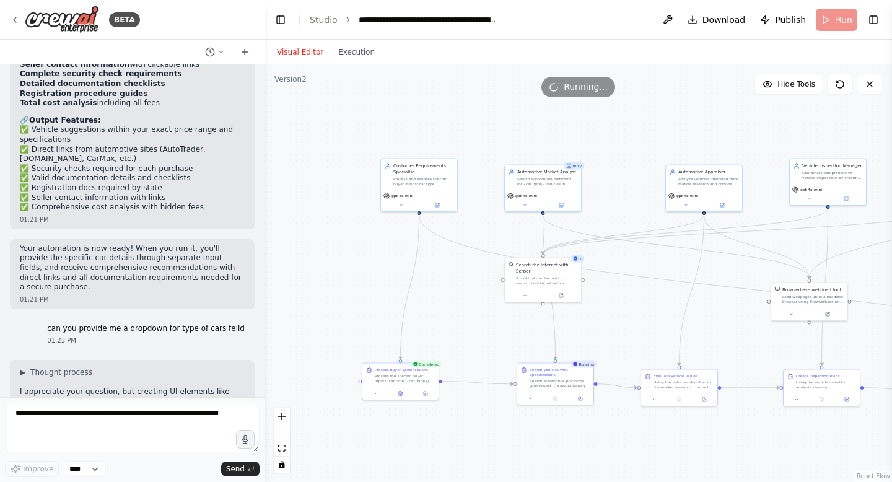
click at [289, 56] on button "Visual Editor" at bounding box center [299, 52] width 61 height 15
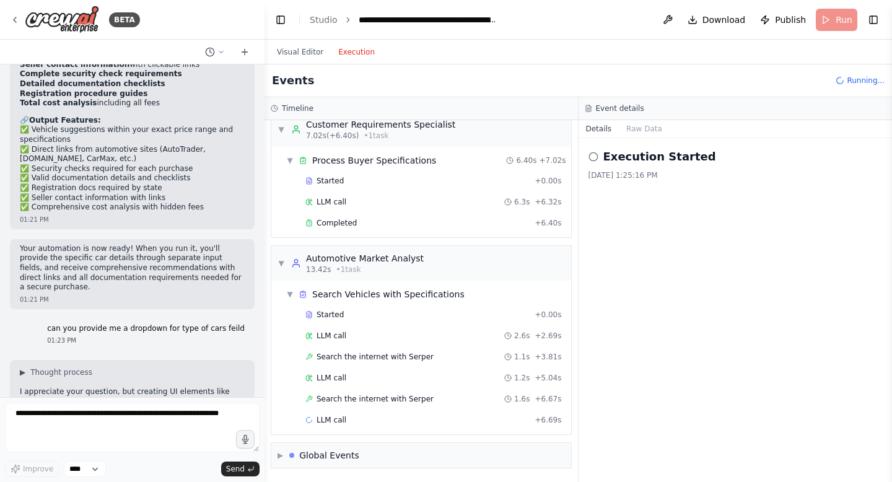
click at [347, 56] on button "Execution" at bounding box center [356, 52] width 51 height 15
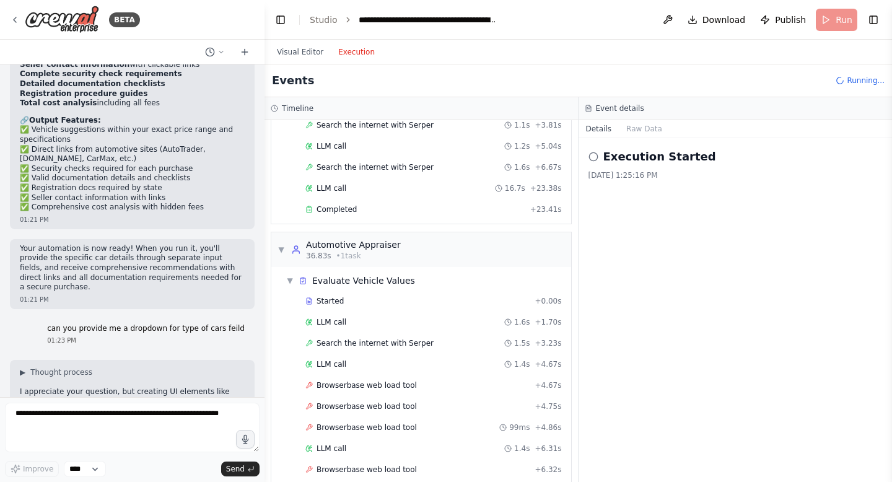
scroll to position [244, 0]
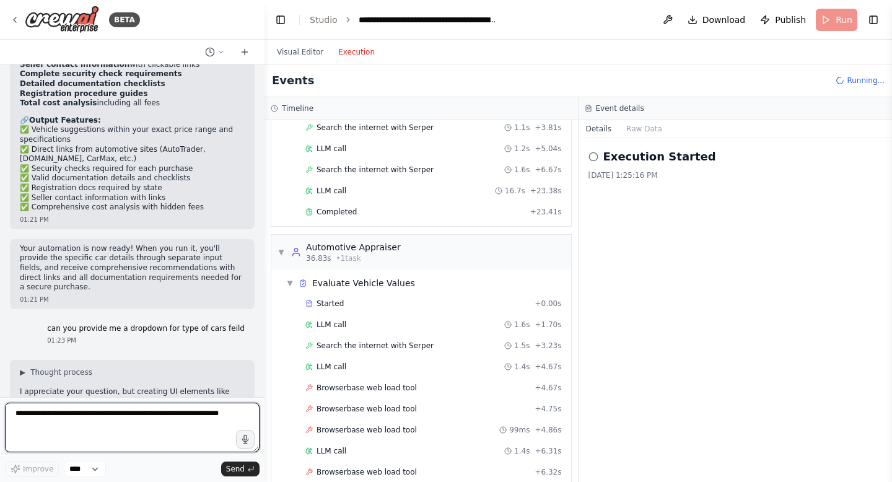
click at [55, 434] on textarea at bounding box center [132, 428] width 255 height 50
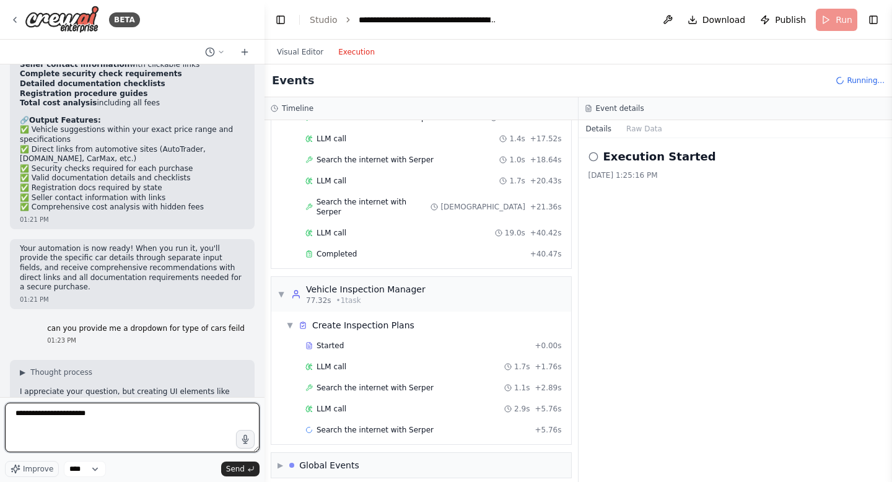
scroll to position [914, 0]
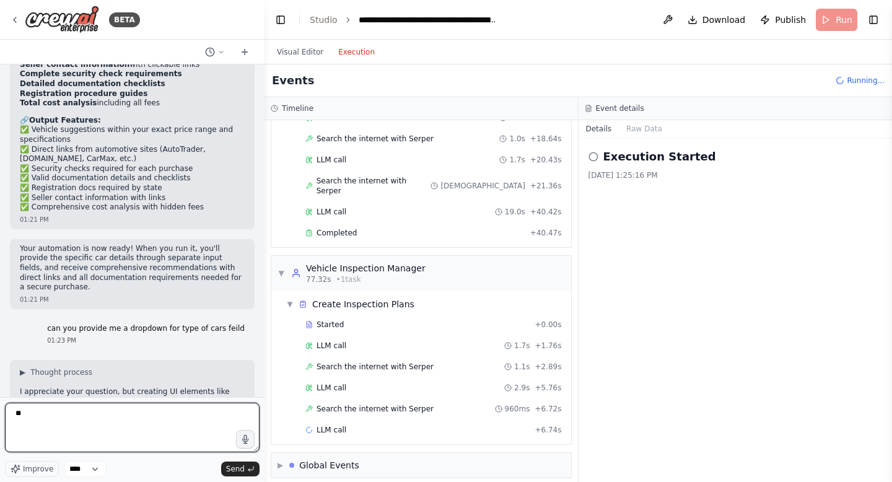
type textarea "*"
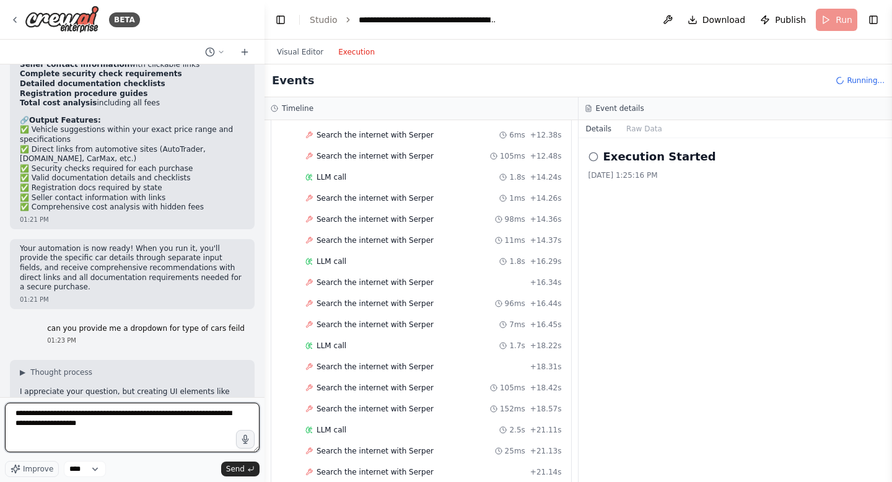
scroll to position [1975, 0]
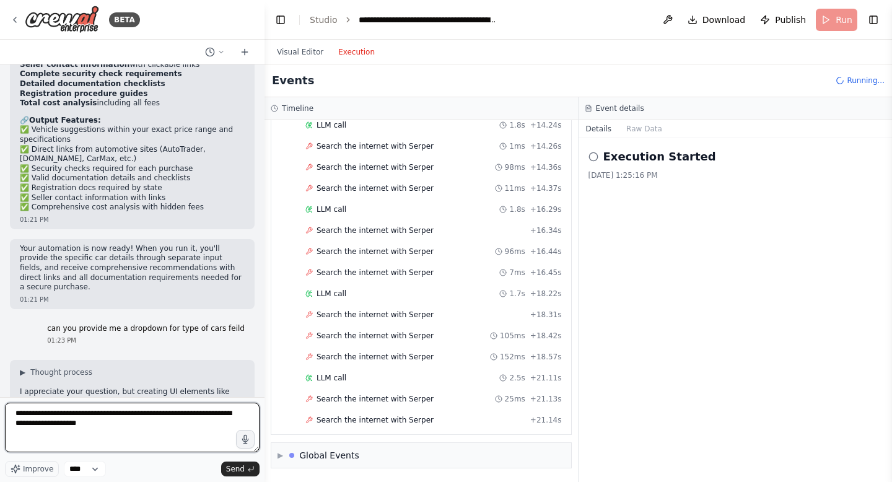
type textarea "**********"
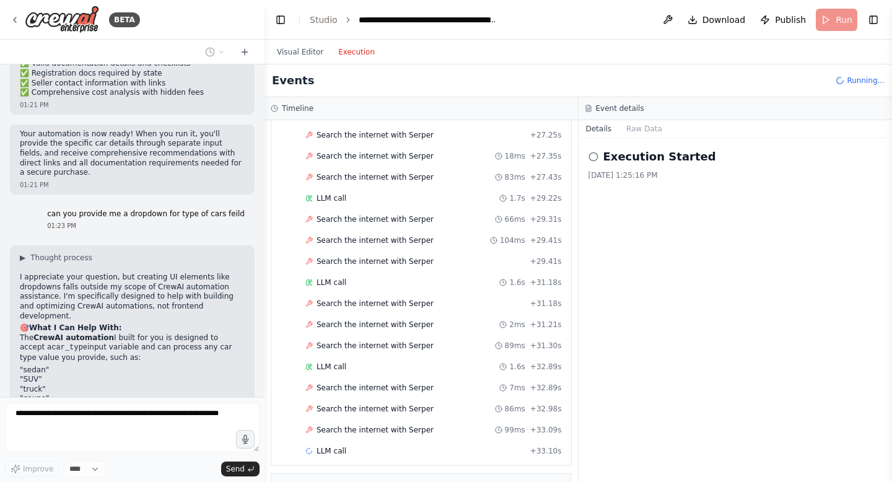
scroll to position [2481, 0]
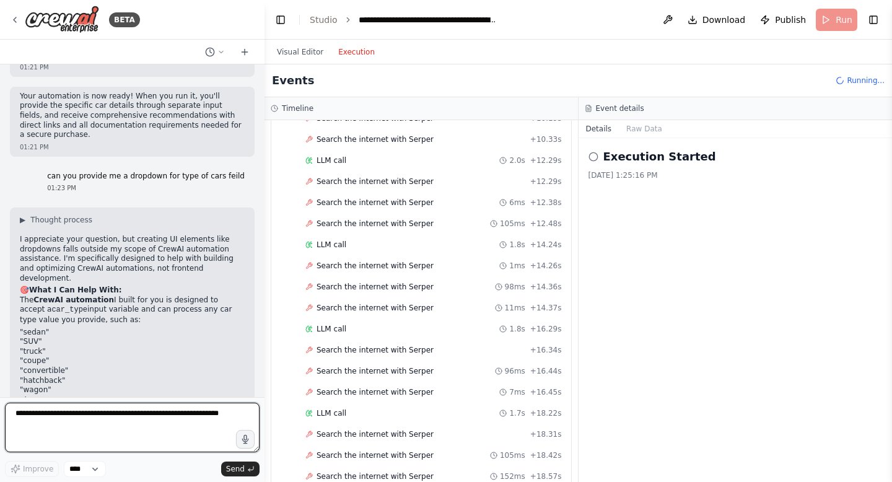
scroll to position [0, 0]
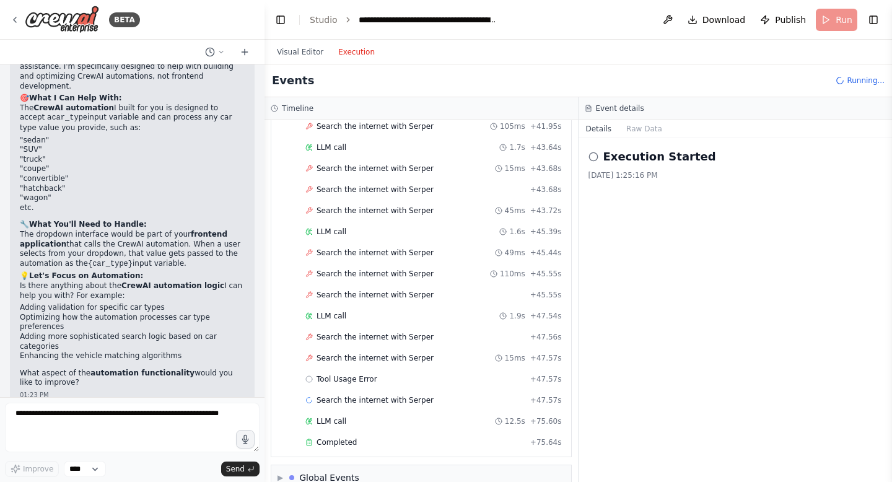
click at [280, 43] on div "Visual Editor Execution" at bounding box center [325, 52] width 113 height 25
click at [286, 54] on button "Visual Editor" at bounding box center [299, 52] width 61 height 15
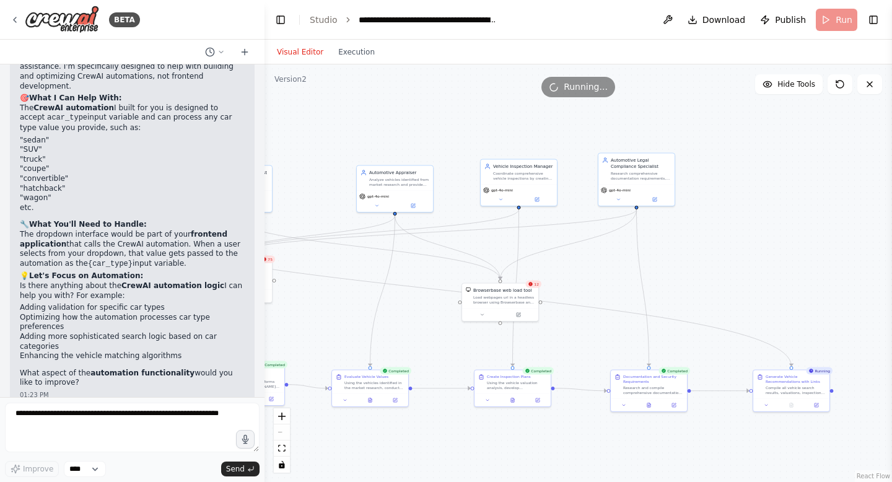
drag, startPoint x: 639, startPoint y: 266, endPoint x: 328, endPoint y: 265, distance: 311.6
click at [328, 265] on div ".deletable-edge-delete-btn { width: 20px; height: 20px; border: 0px solid #ffff…" at bounding box center [579, 273] width 628 height 418
click at [480, 315] on button at bounding box center [480, 311] width 35 height 7
click at [517, 316] on div at bounding box center [498, 311] width 76 height 13
click at [519, 314] on button at bounding box center [516, 311] width 35 height 7
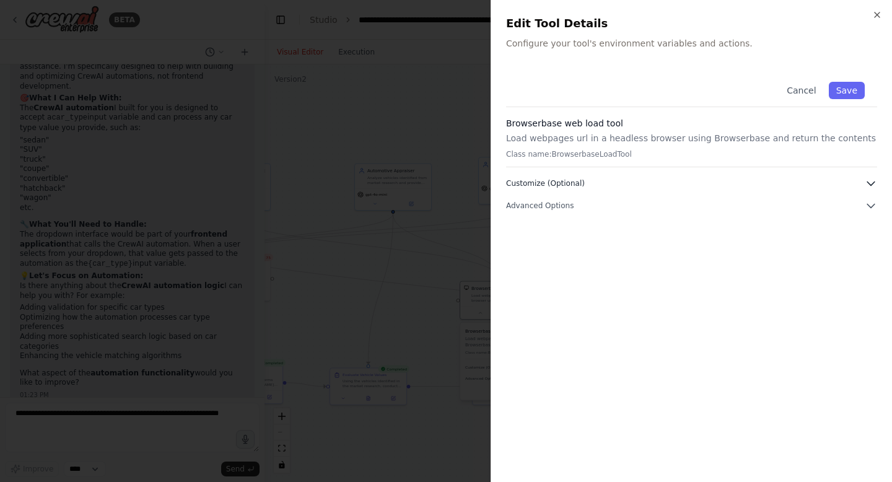
click at [873, 185] on icon "button" at bounding box center [871, 183] width 12 height 12
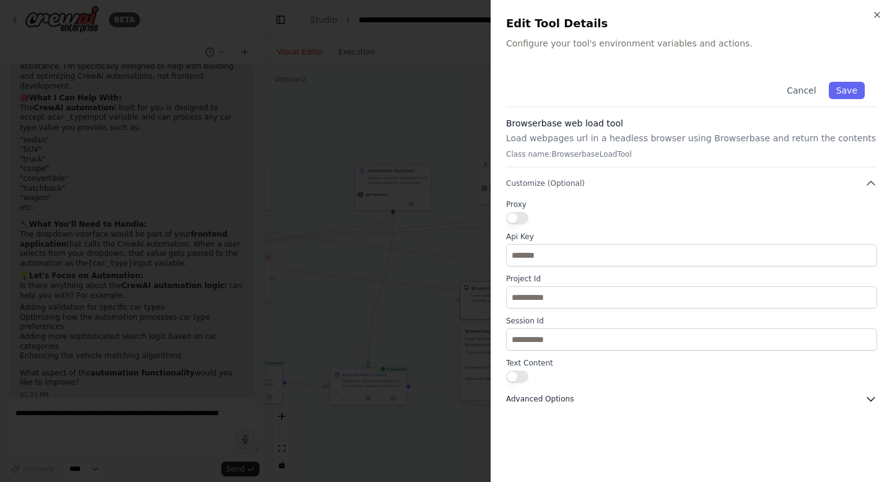
click at [872, 395] on icon "button" at bounding box center [871, 399] width 12 height 12
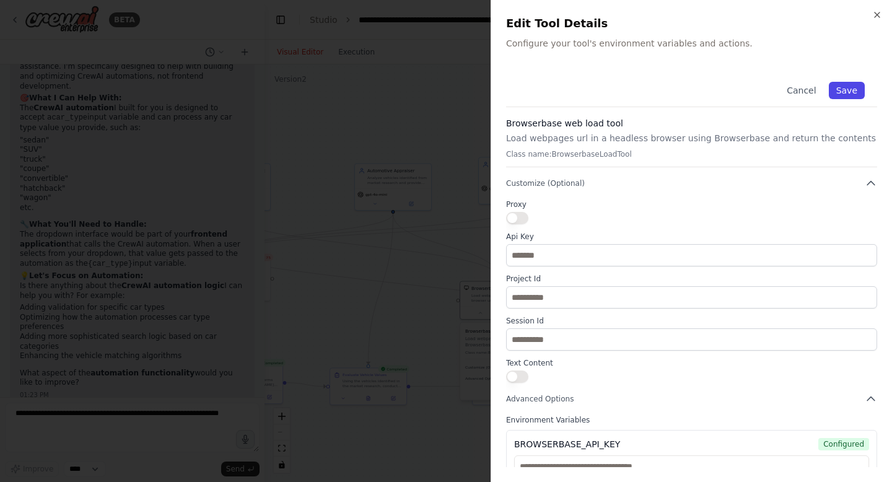
click at [849, 87] on button "Save" at bounding box center [847, 90] width 36 height 17
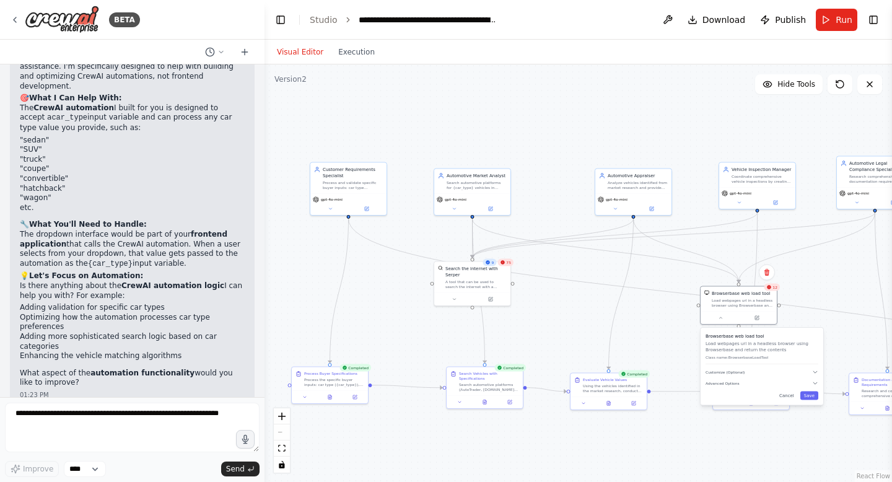
drag, startPoint x: 400, startPoint y: 313, endPoint x: 730, endPoint y: 309, distance: 330.2
click at [730, 310] on div ".deletable-edge-delete-btn { width: 20px; height: 20px; border: 0px solid #ffff…" at bounding box center [579, 273] width 628 height 418
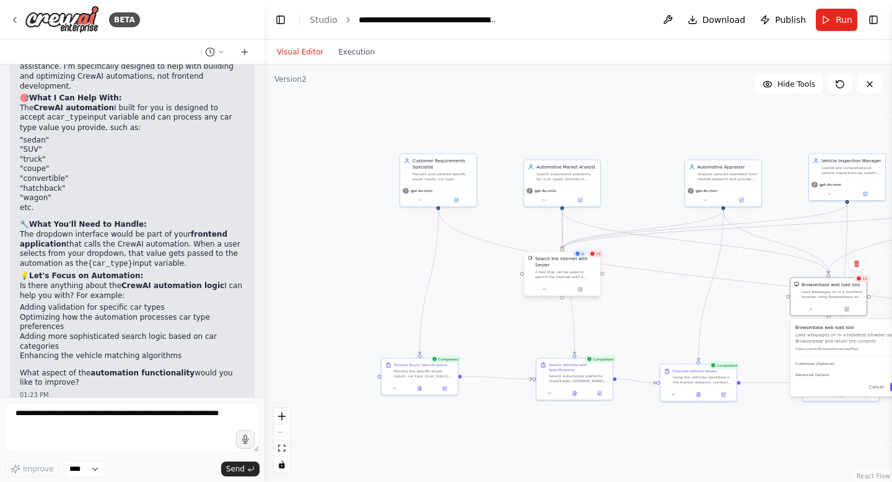
click at [582, 294] on div at bounding box center [562, 289] width 76 height 13
click at [584, 291] on button at bounding box center [580, 289] width 35 height 7
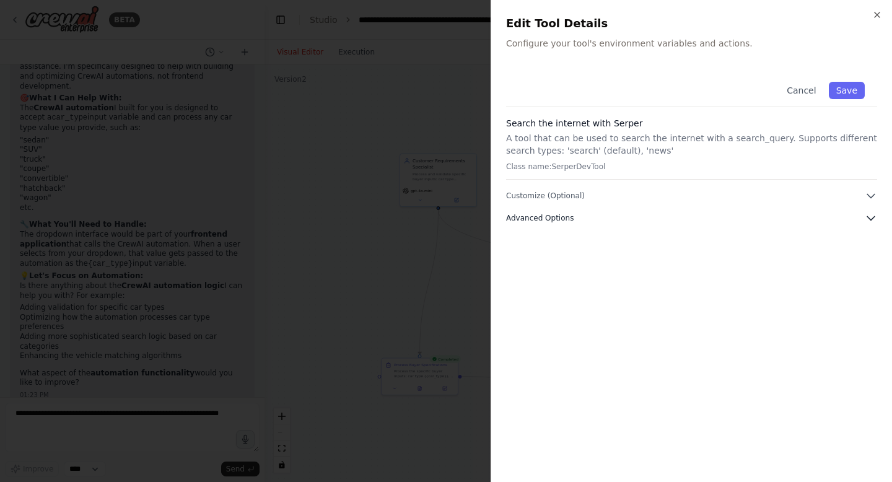
click at [872, 216] on icon "button" at bounding box center [871, 218] width 12 height 12
click at [871, 192] on icon "button" at bounding box center [871, 196] width 12 height 12
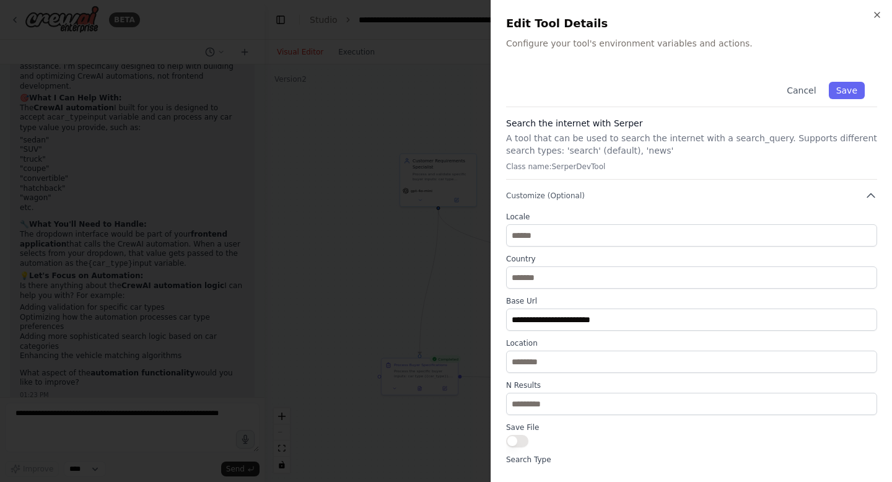
scroll to position [138, 0]
